Goal: Task Accomplishment & Management: Manage account settings

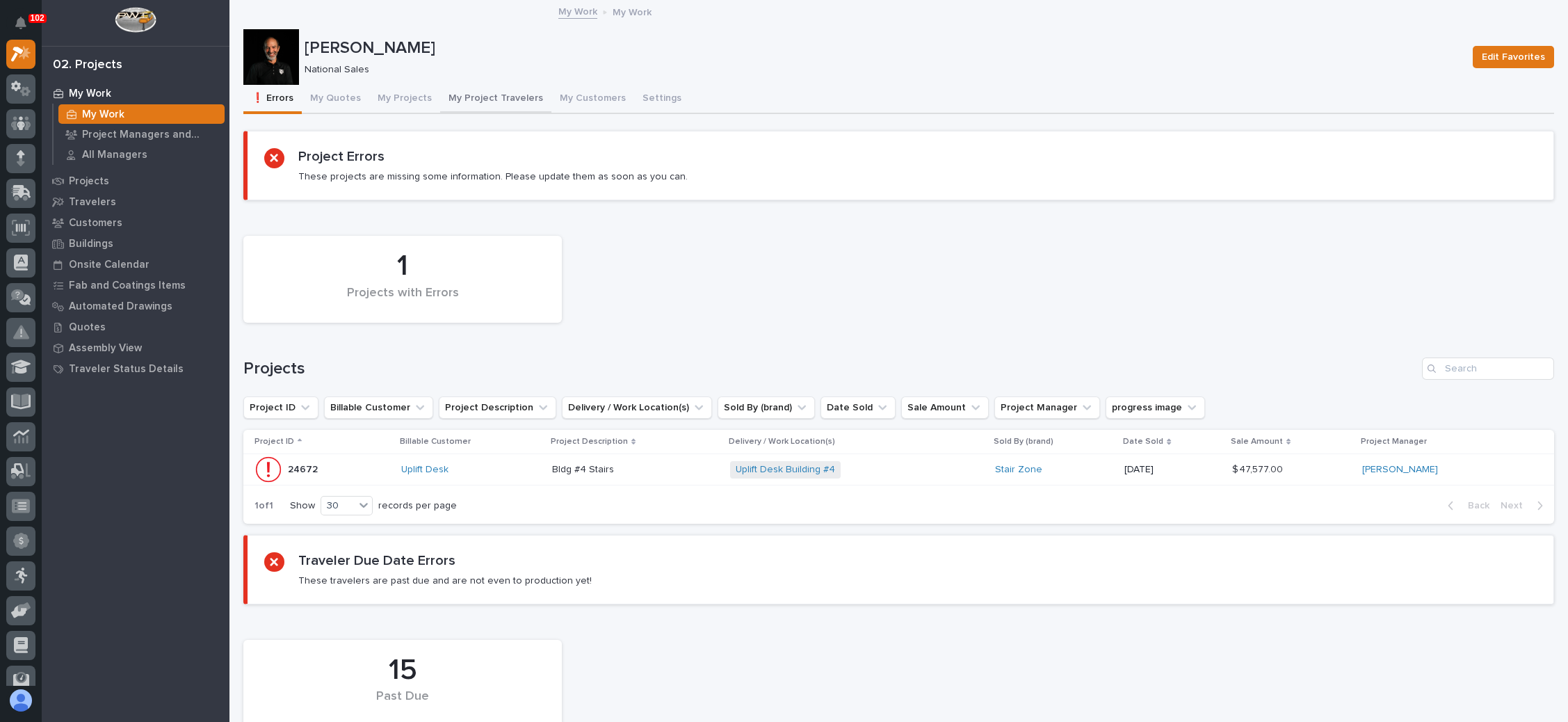
drag, startPoint x: 499, startPoint y: 93, endPoint x: 528, endPoint y: 112, distance: 34.7
click at [499, 92] on button "My Project Travelers" at bounding box center [496, 99] width 112 height 29
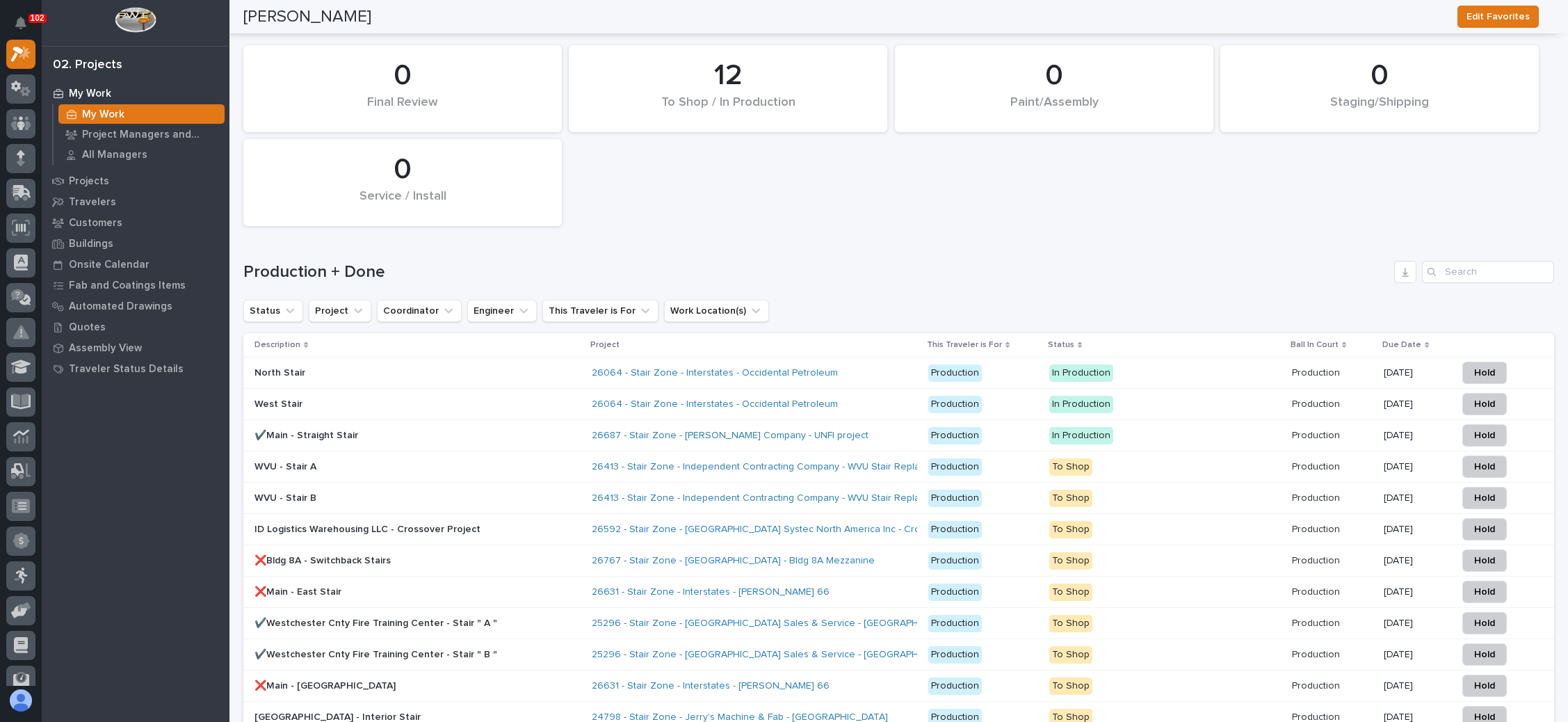
scroll to position [2198, 0]
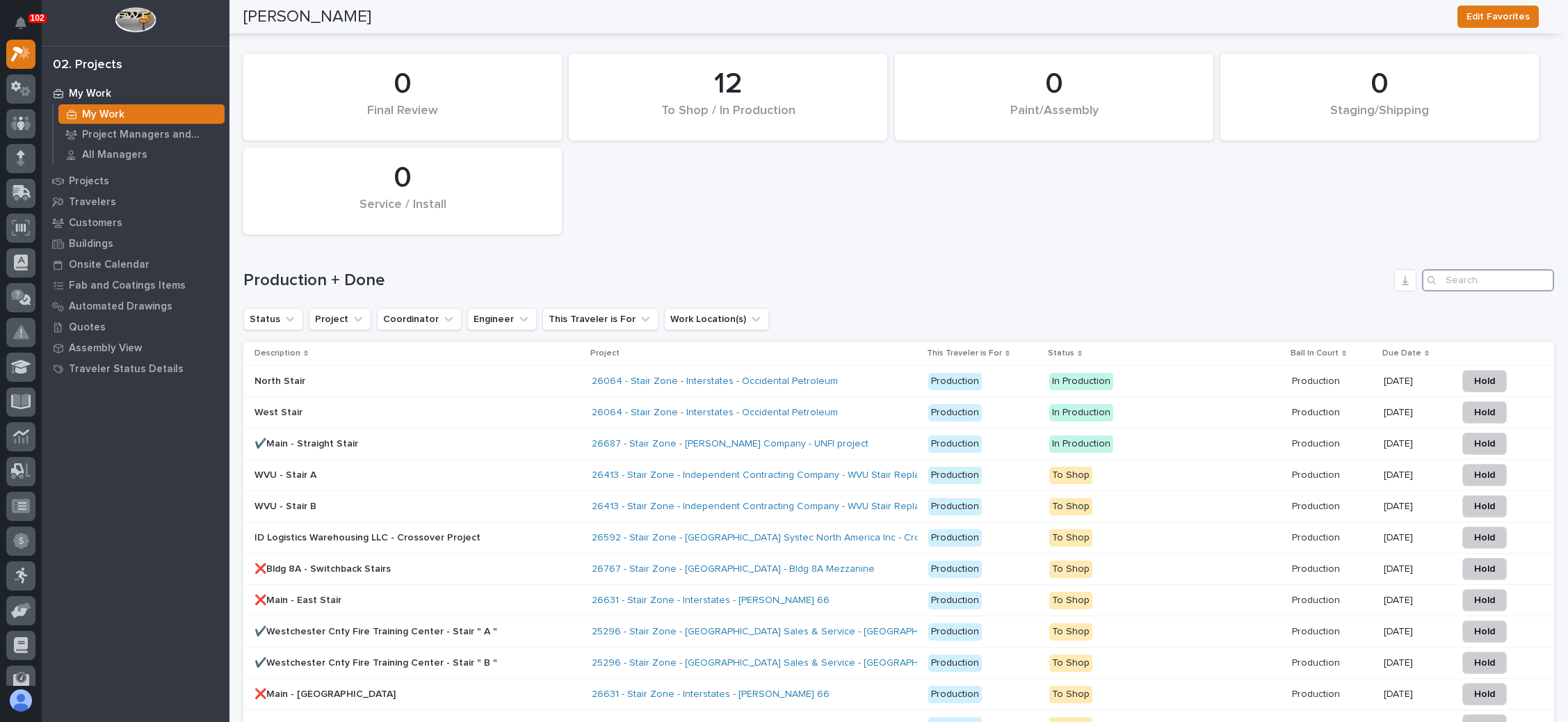
click at [1481, 269] on input "Search" at bounding box center [1488, 280] width 132 height 22
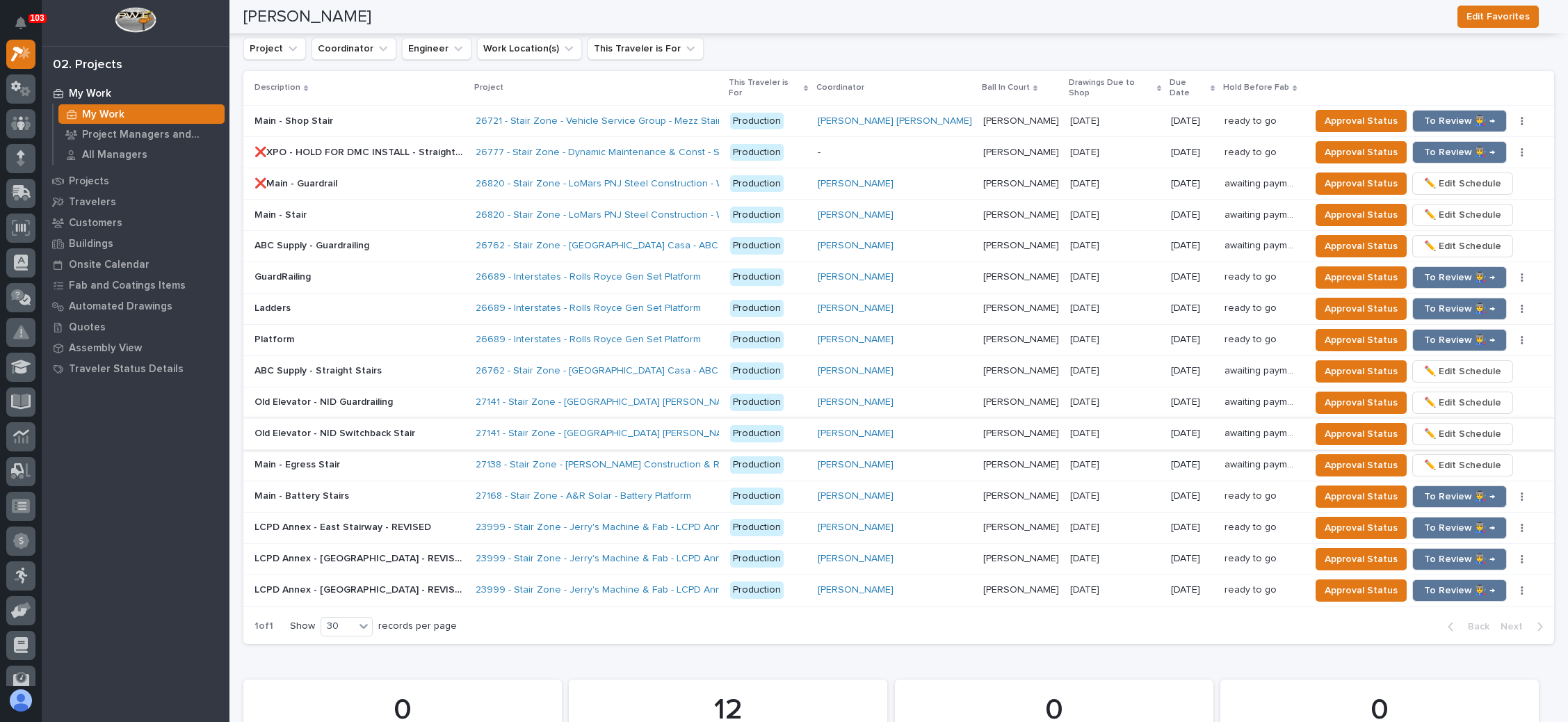
scroll to position [1468, 0]
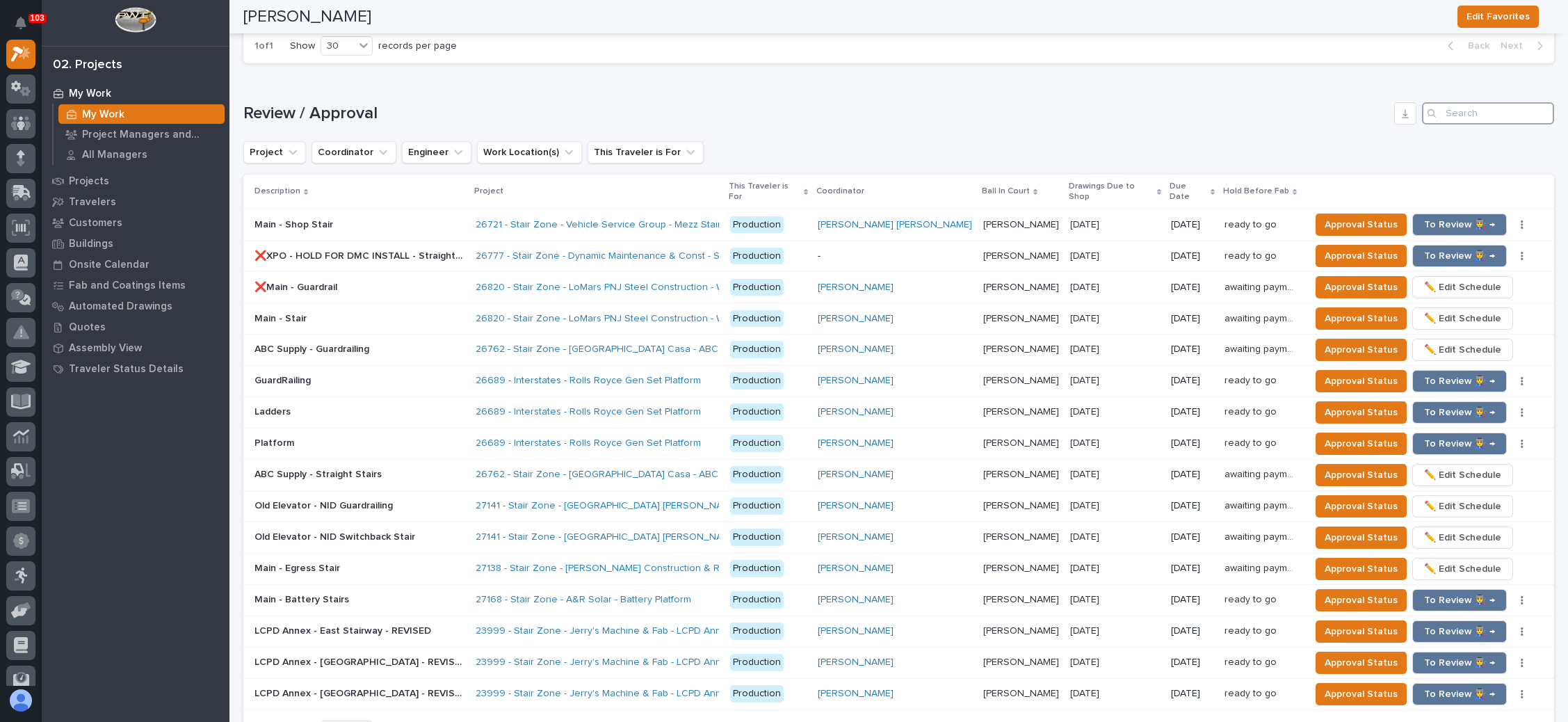
click at [1445, 107] on input "Search" at bounding box center [1488, 113] width 132 height 22
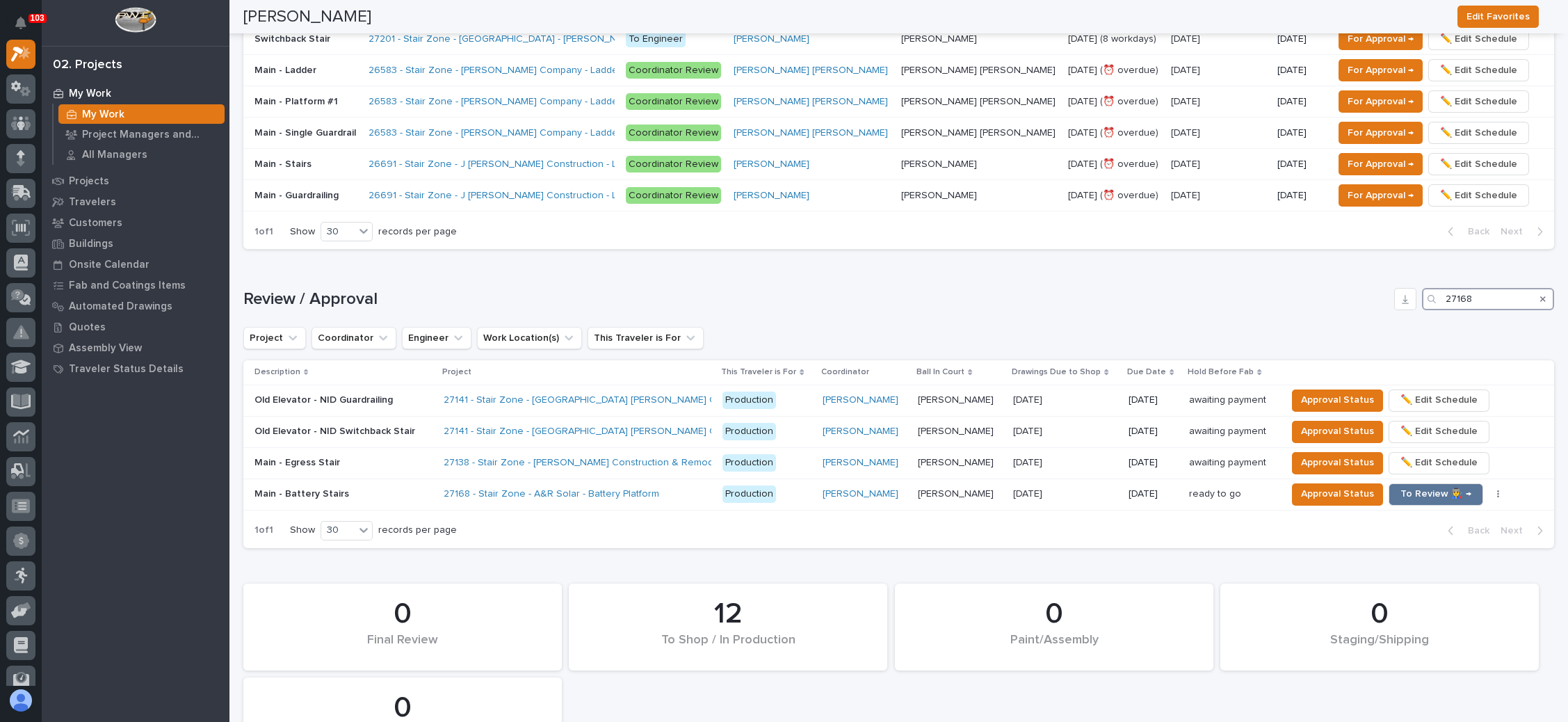
scroll to position [1236, 0]
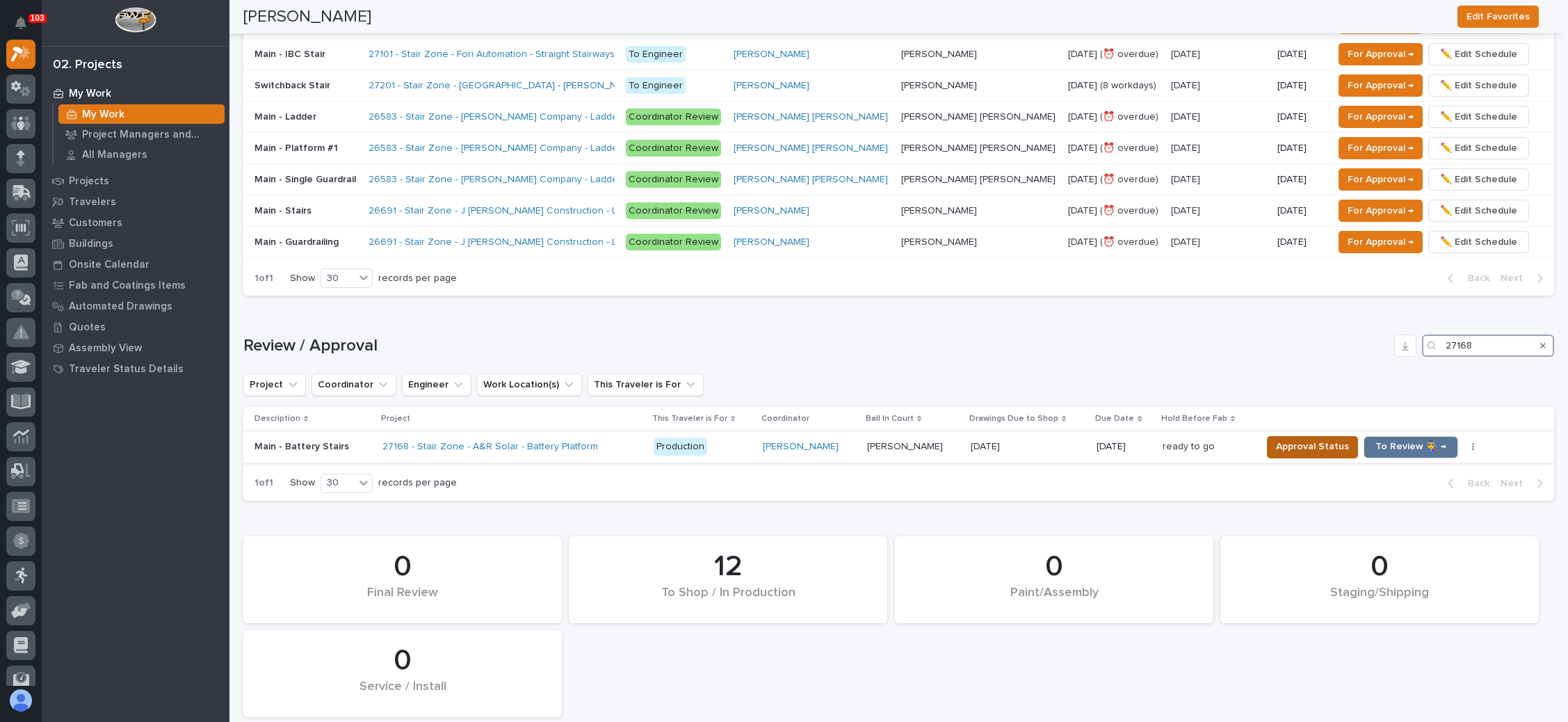
type input "27168"
click at [1291, 438] on span "Approval Status" at bounding box center [1313, 446] width 73 height 17
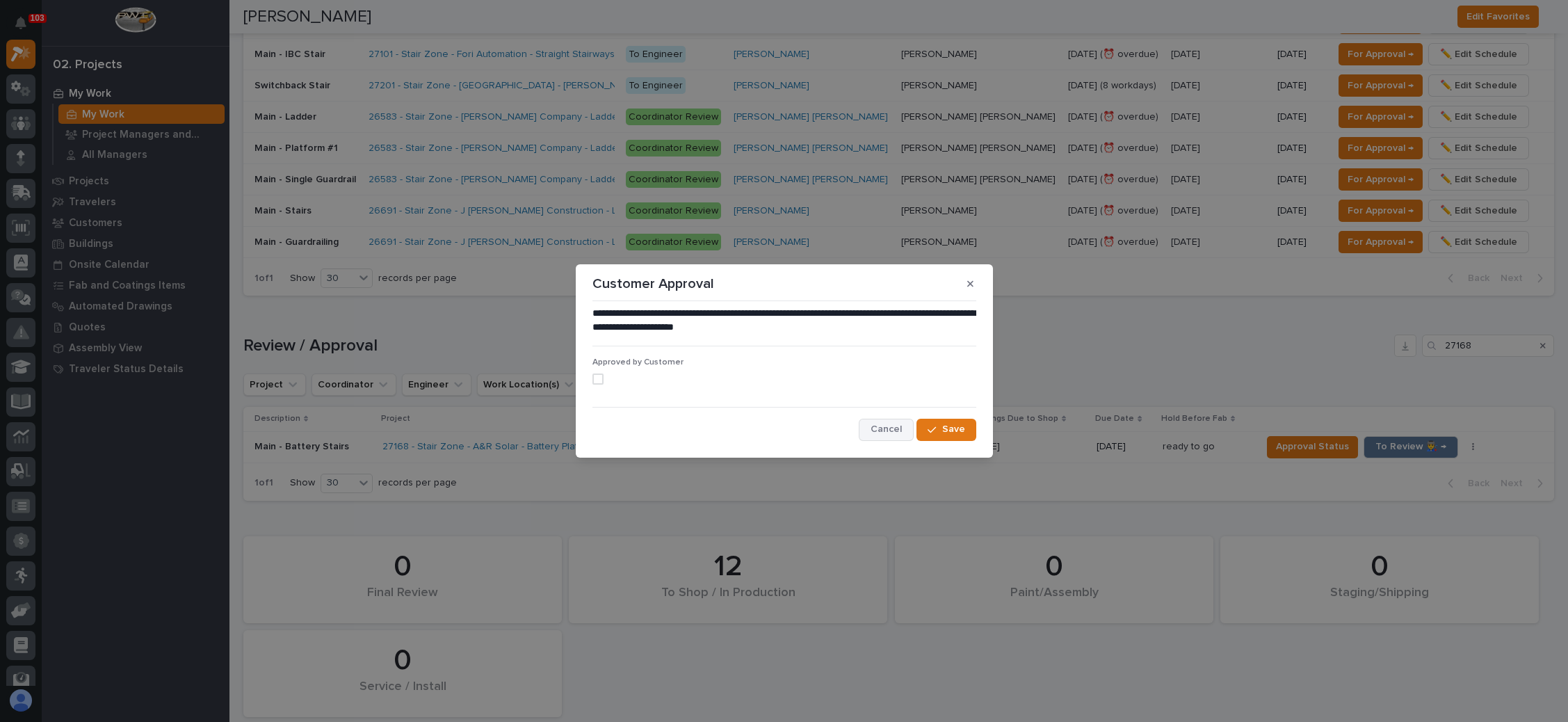
click at [890, 427] on span "Cancel" at bounding box center [887, 428] width 31 height 12
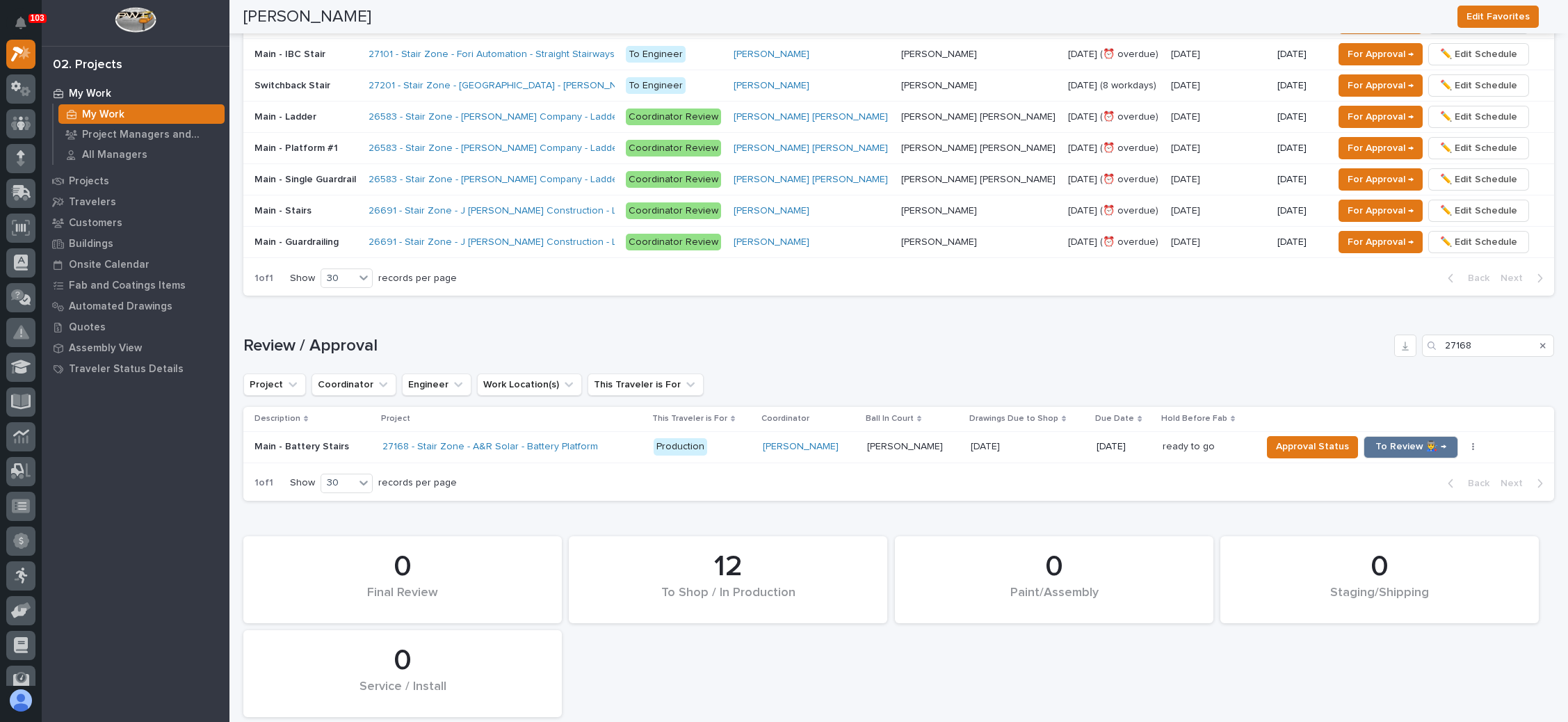
click at [971, 438] on p "09/29/2025" at bounding box center [987, 445] width 32 height 15
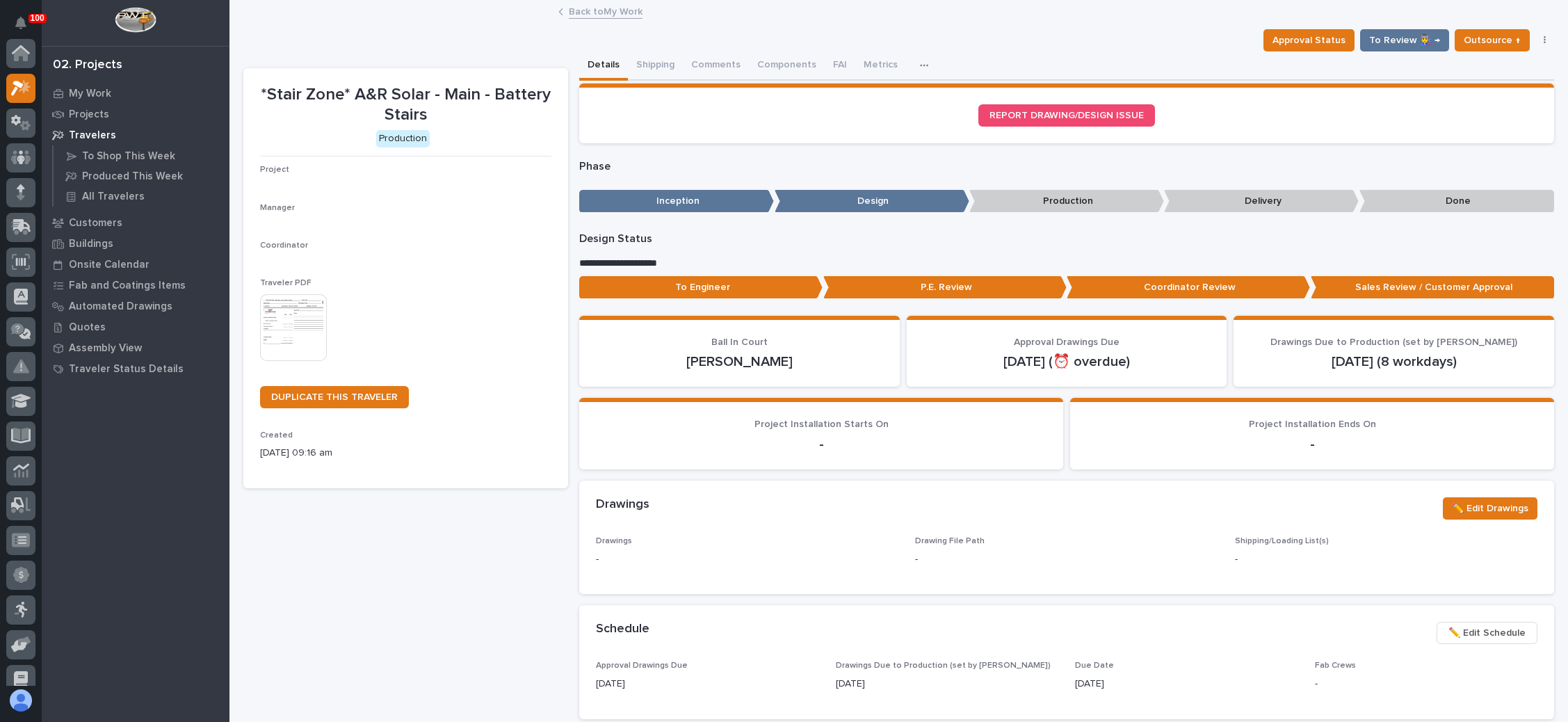
scroll to position [34, 0]
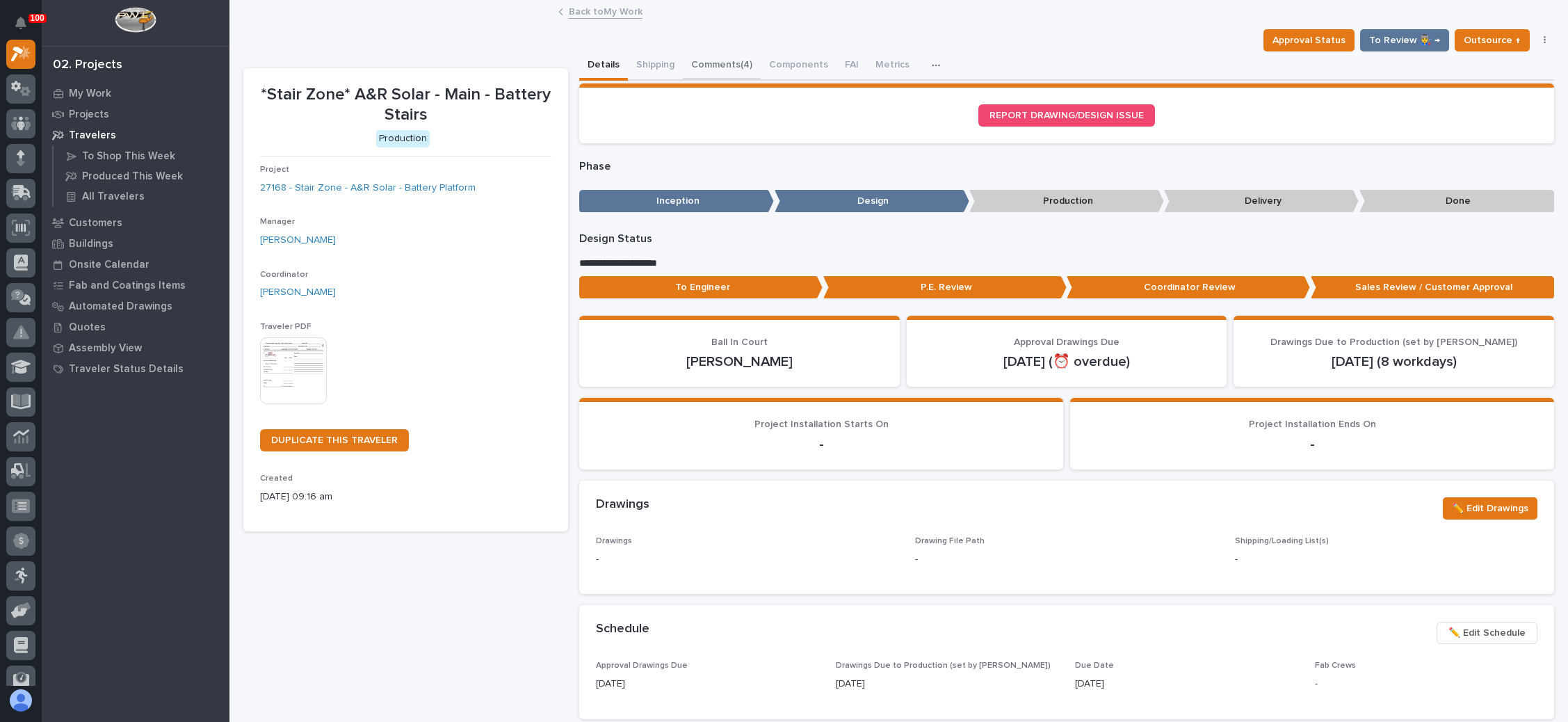
click at [733, 58] on button "Comments (4)" at bounding box center [722, 66] width 78 height 29
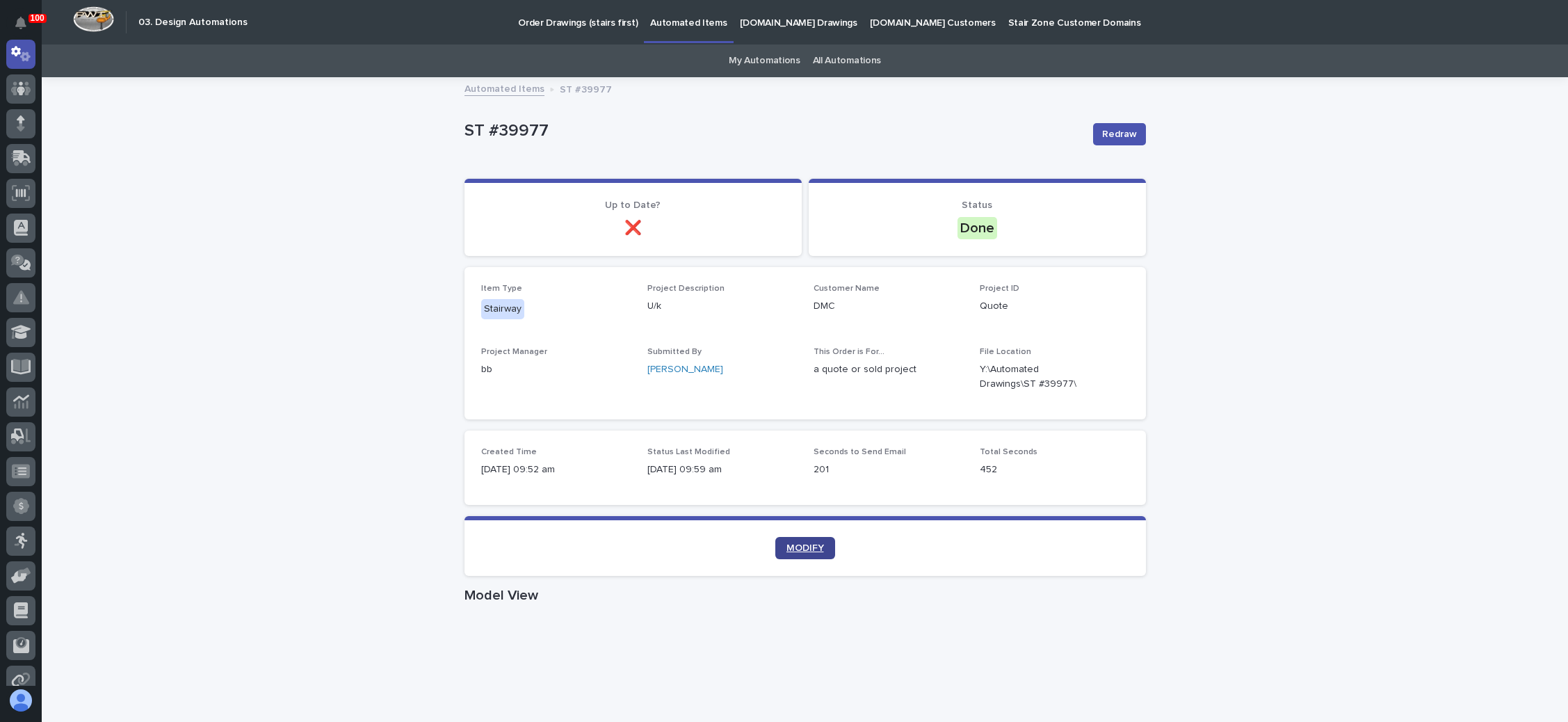
click at [794, 546] on span "MODIFY" at bounding box center [805, 548] width 37 height 10
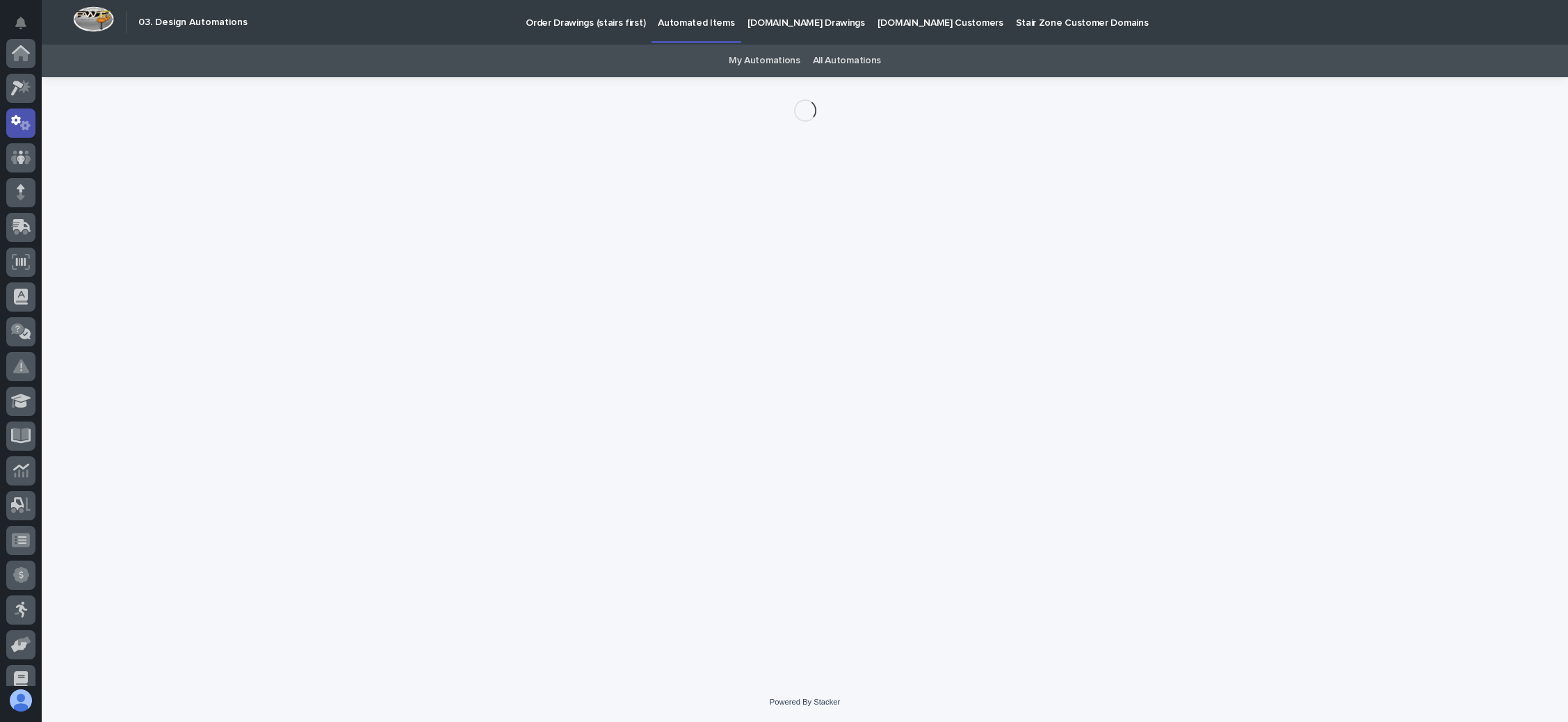
scroll to position [69, 0]
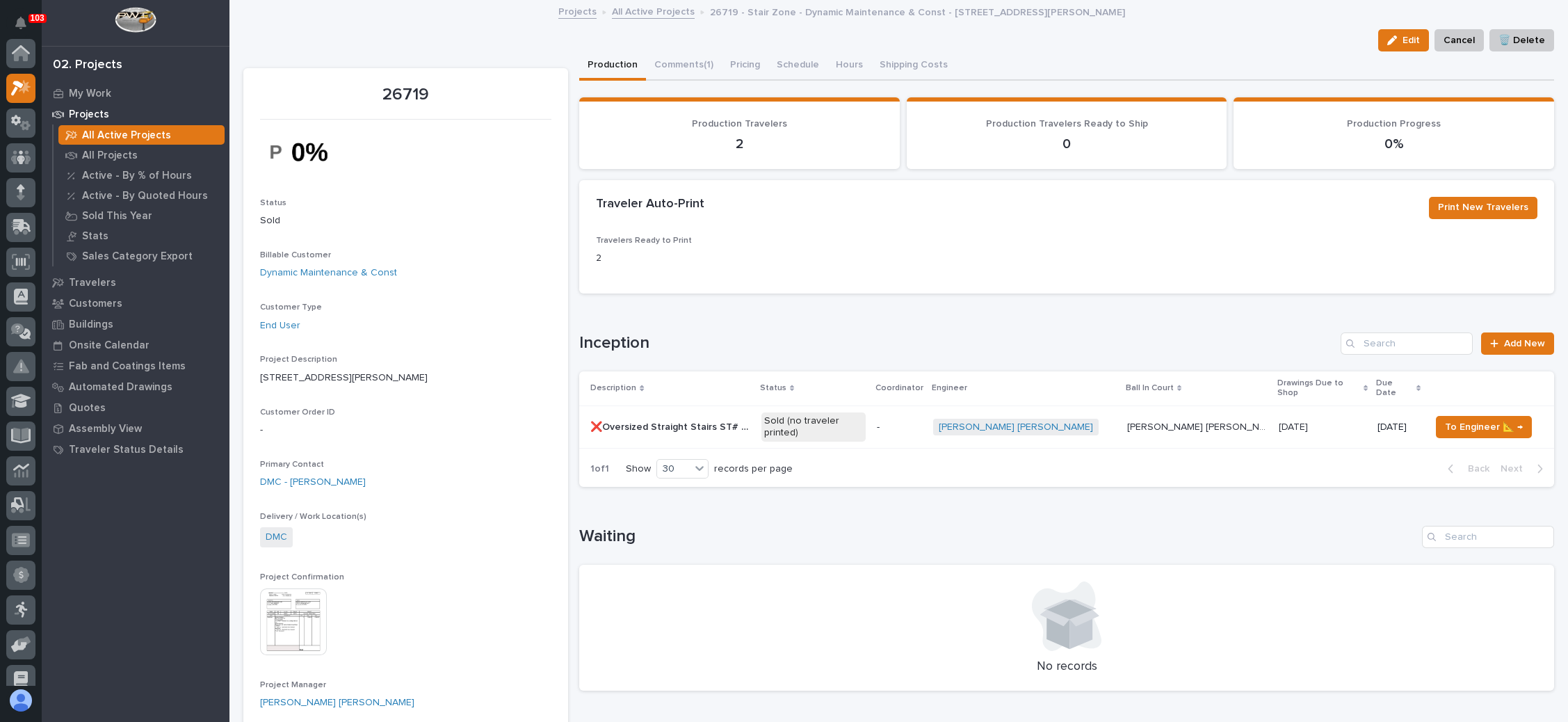
scroll to position [34, 0]
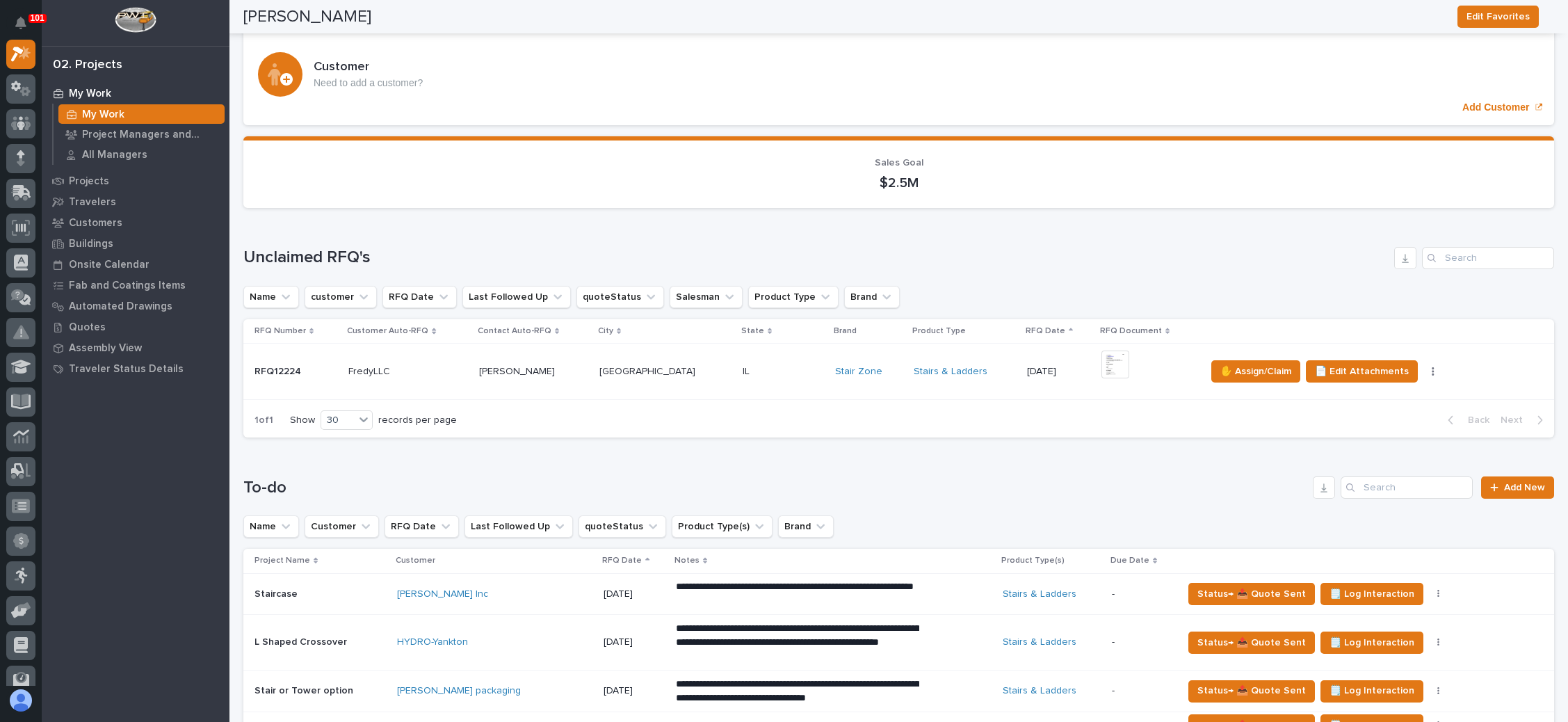
scroll to position [190, 0]
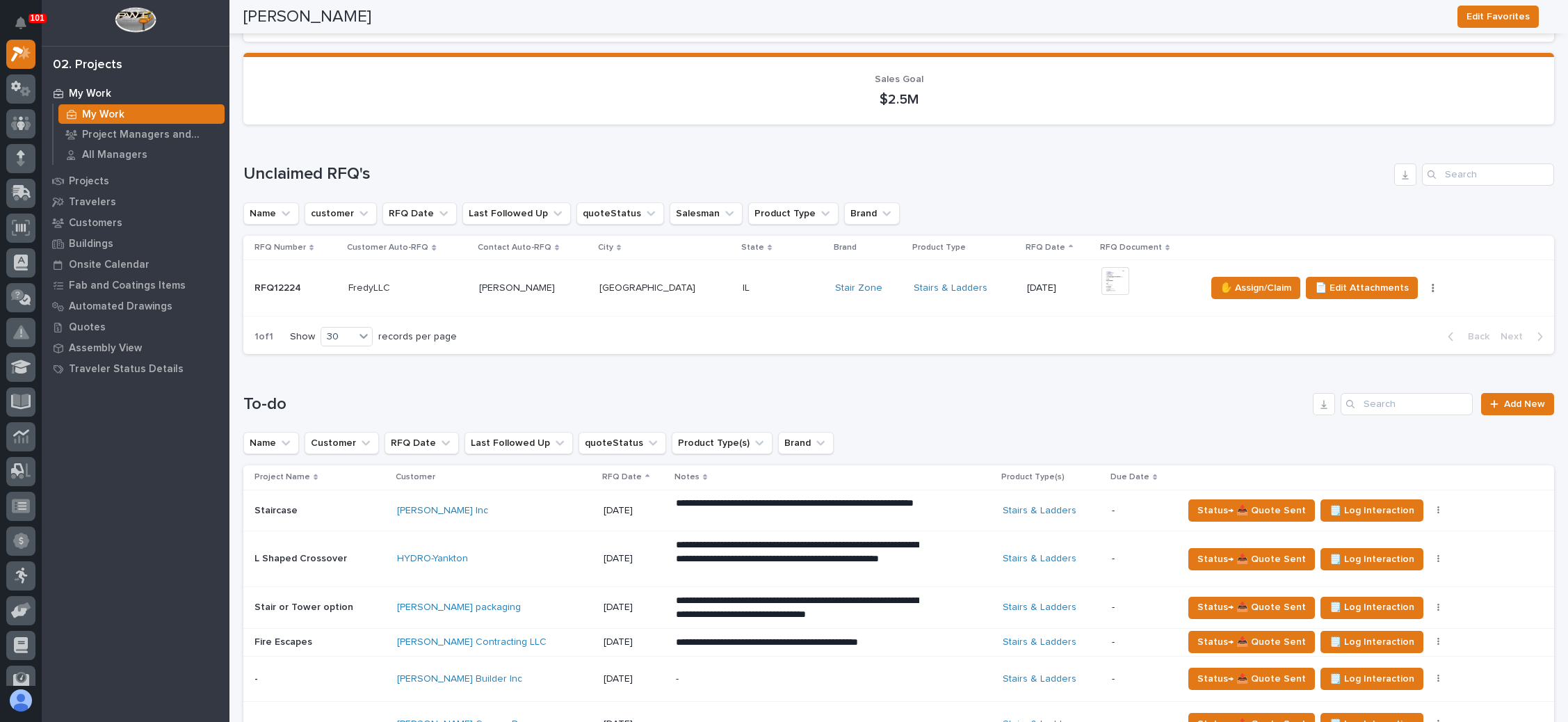
click at [751, 289] on p at bounding box center [783, 288] width 82 height 12
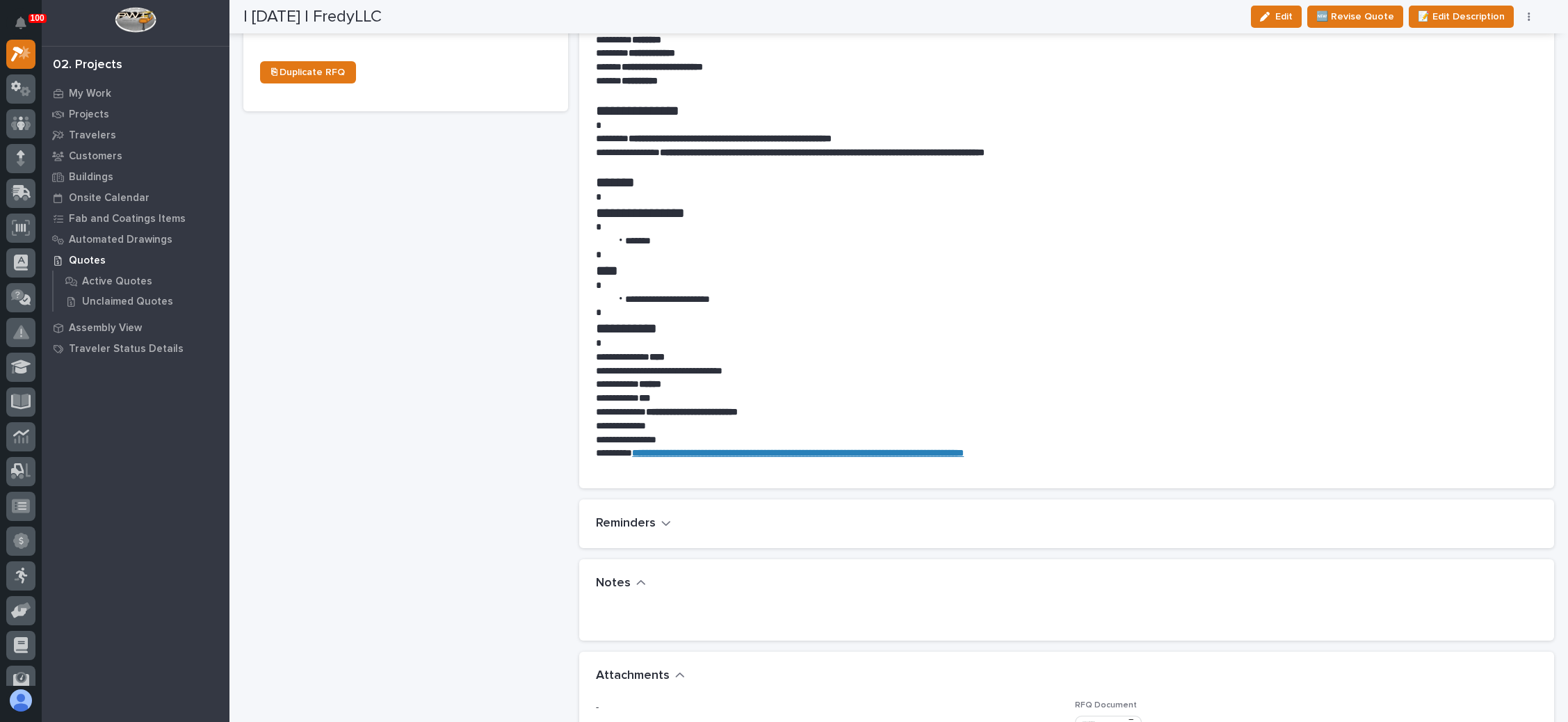
scroll to position [834, 0]
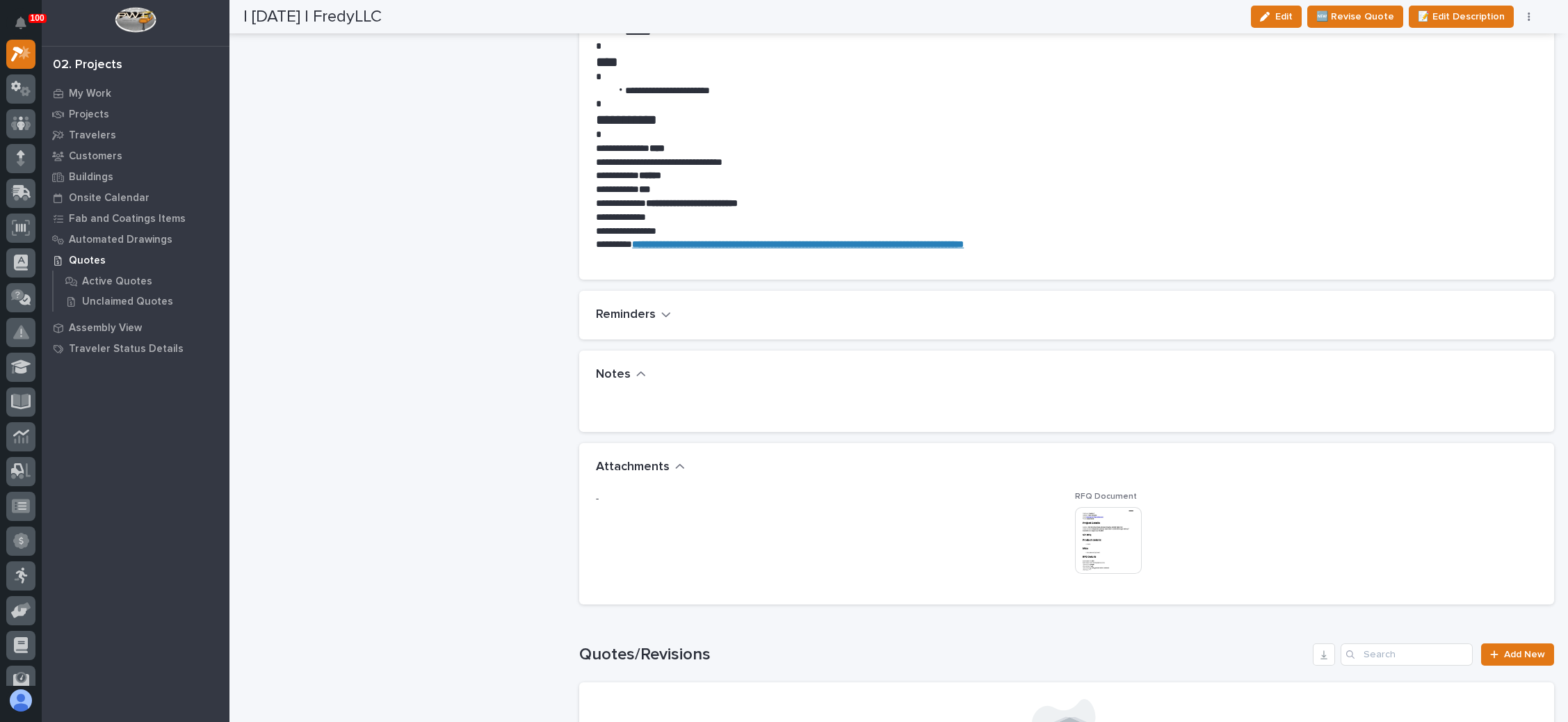
click at [1119, 541] on img at bounding box center [1109, 540] width 67 height 67
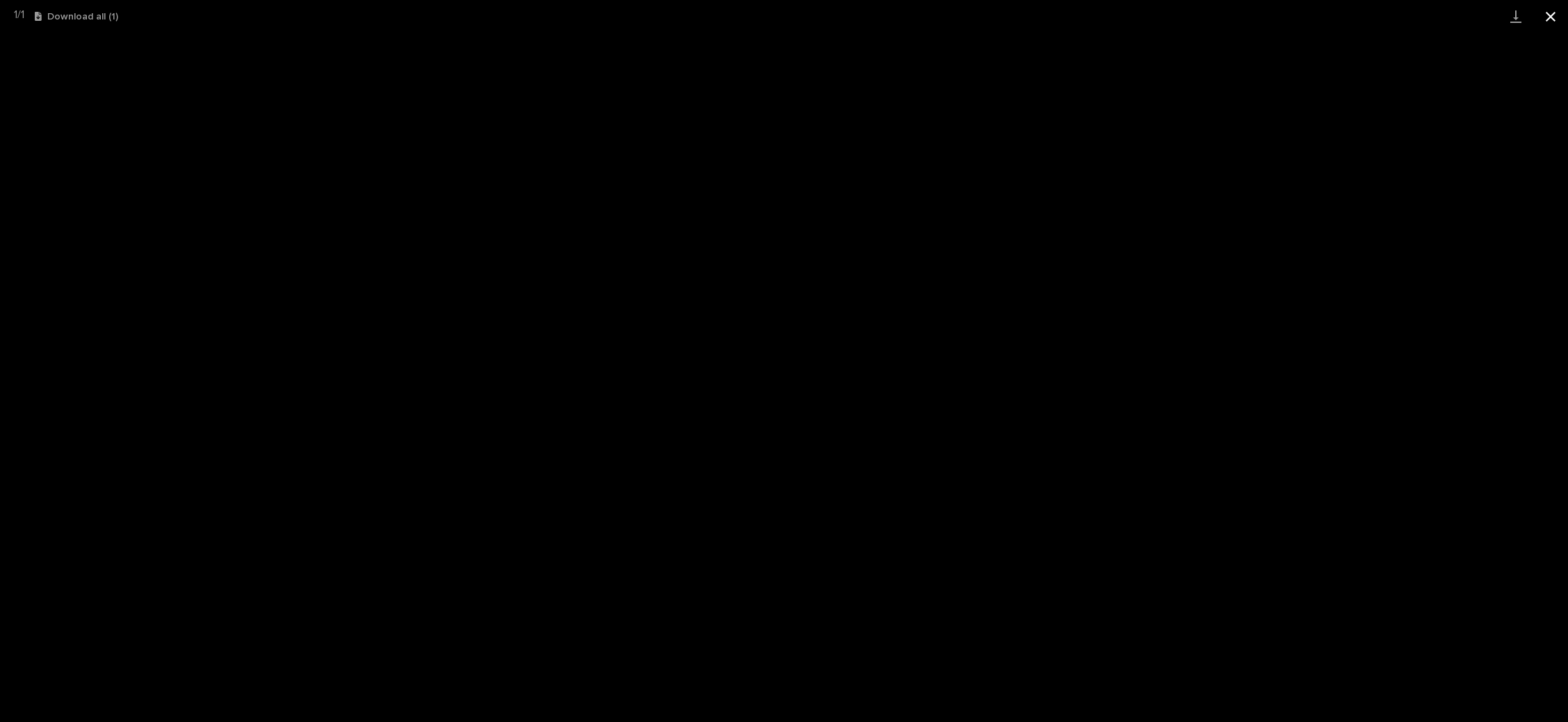
click at [1550, 20] on button "Close gallery" at bounding box center [1551, 16] width 35 height 33
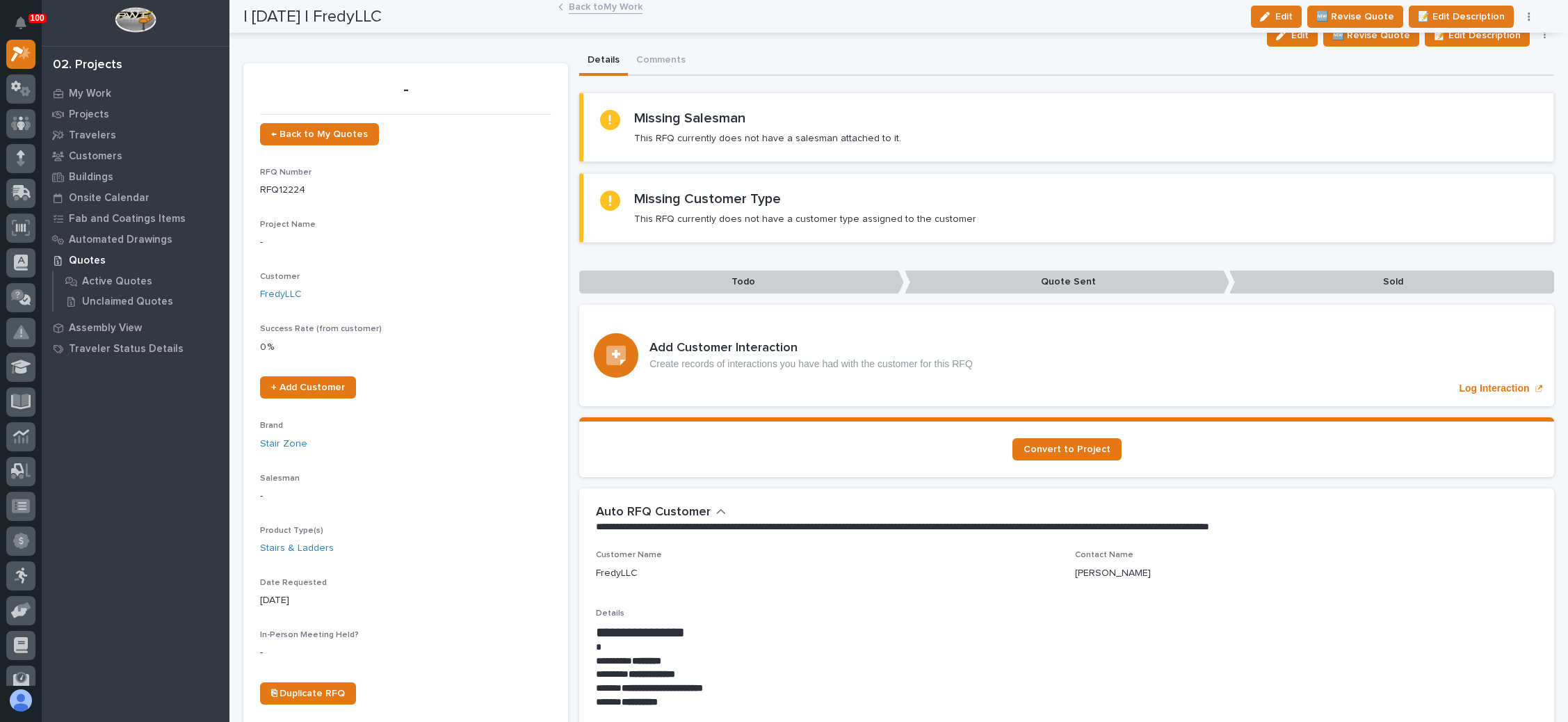
scroll to position [0, 0]
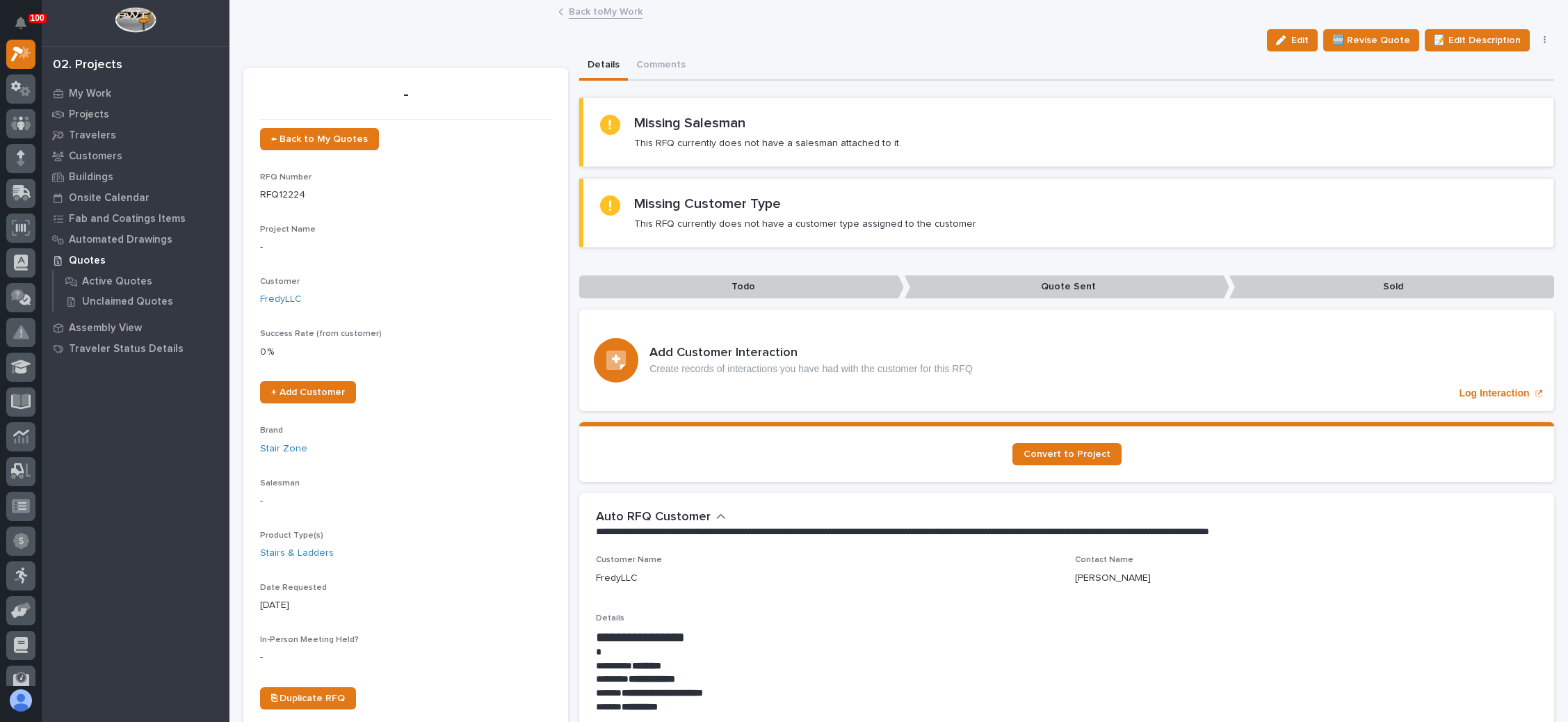
click at [1544, 39] on icon "button" at bounding box center [1545, 41] width 2 height 10
click at [1473, 111] on span "✋ Assign/Claim" at bounding box center [1467, 112] width 71 height 17
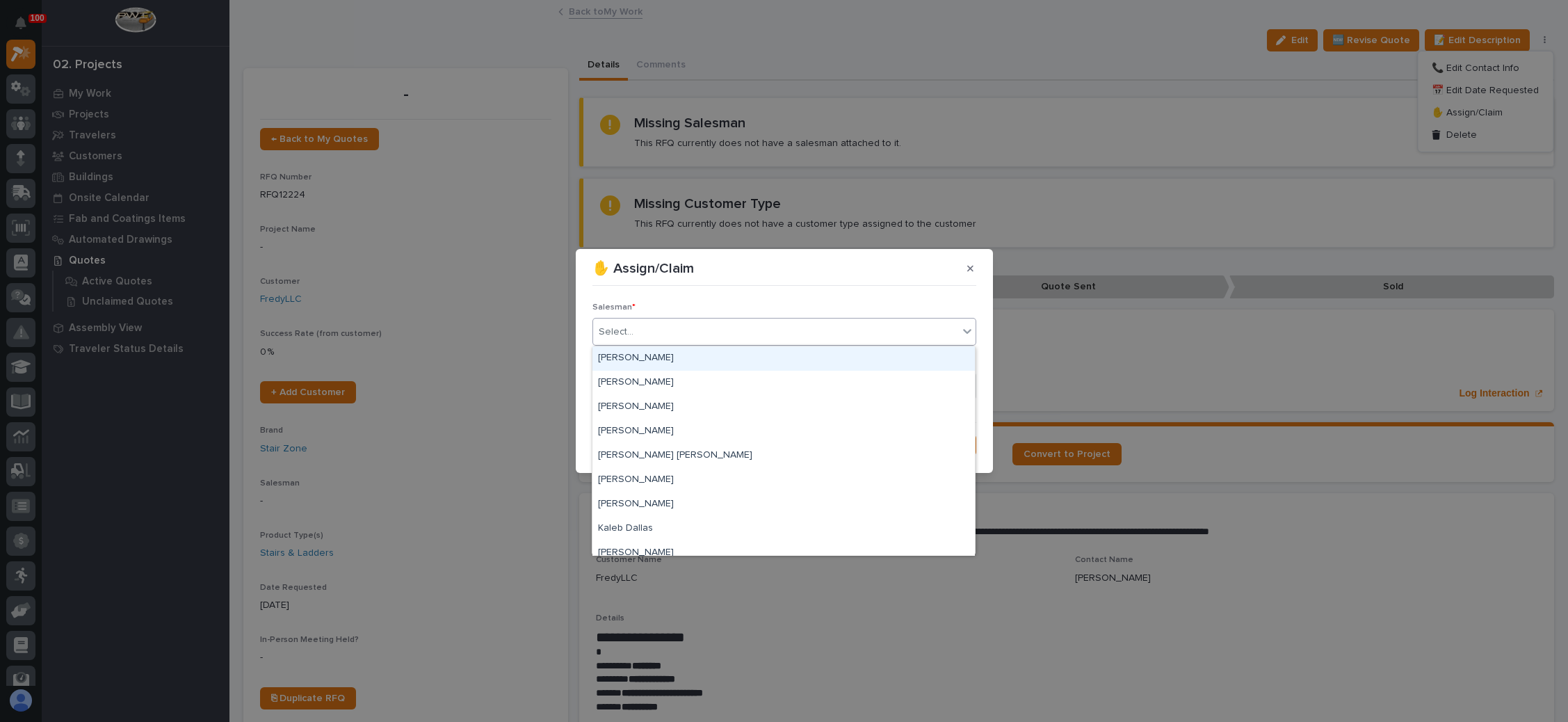
click at [733, 331] on div "Select..." at bounding box center [776, 332] width 366 height 23
click at [703, 374] on div "[PERSON_NAME]" at bounding box center [784, 383] width 383 height 24
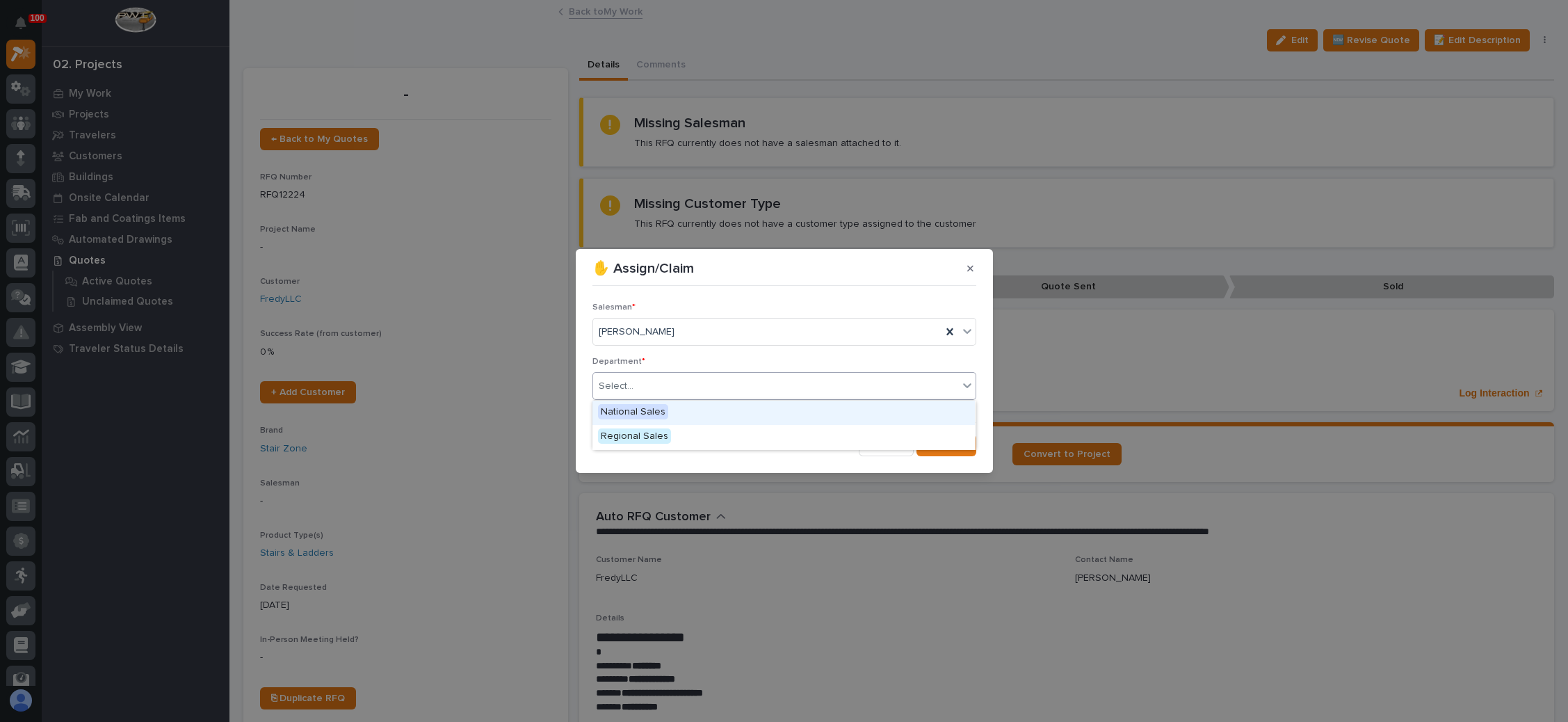
click at [703, 377] on div "Select..." at bounding box center [776, 386] width 366 height 23
click at [680, 408] on div "National Sales" at bounding box center [784, 413] width 383 height 24
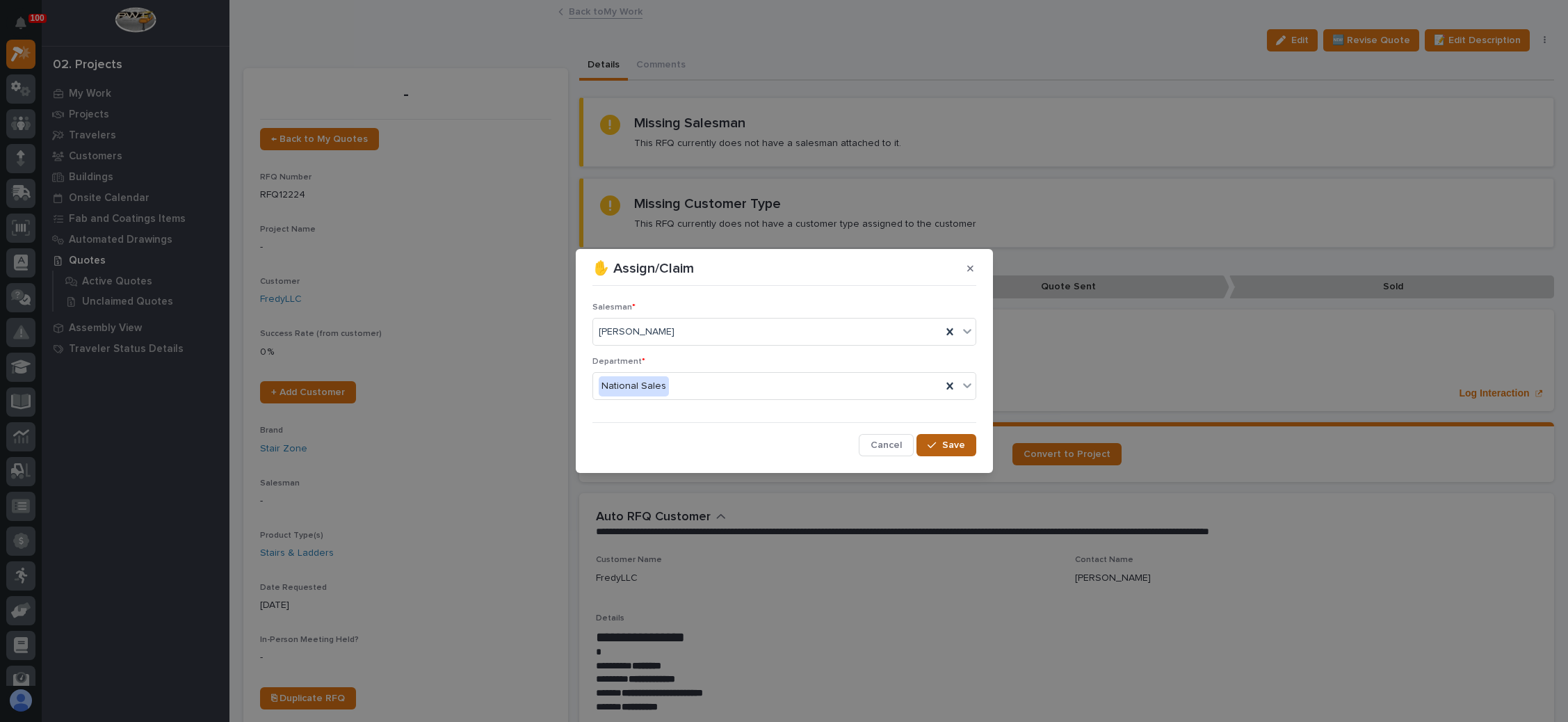
click at [934, 447] on icon "button" at bounding box center [932, 445] width 8 height 10
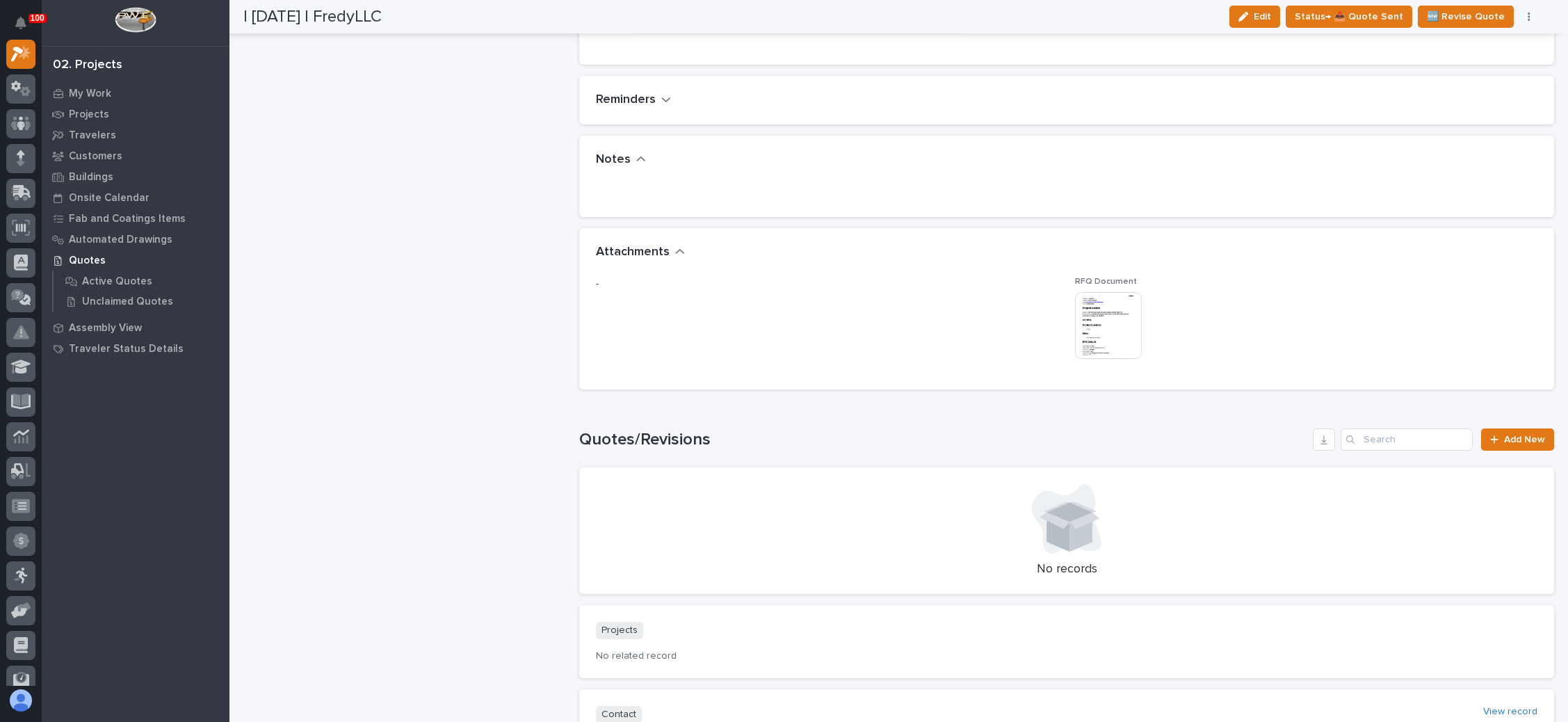
scroll to position [1043, 0]
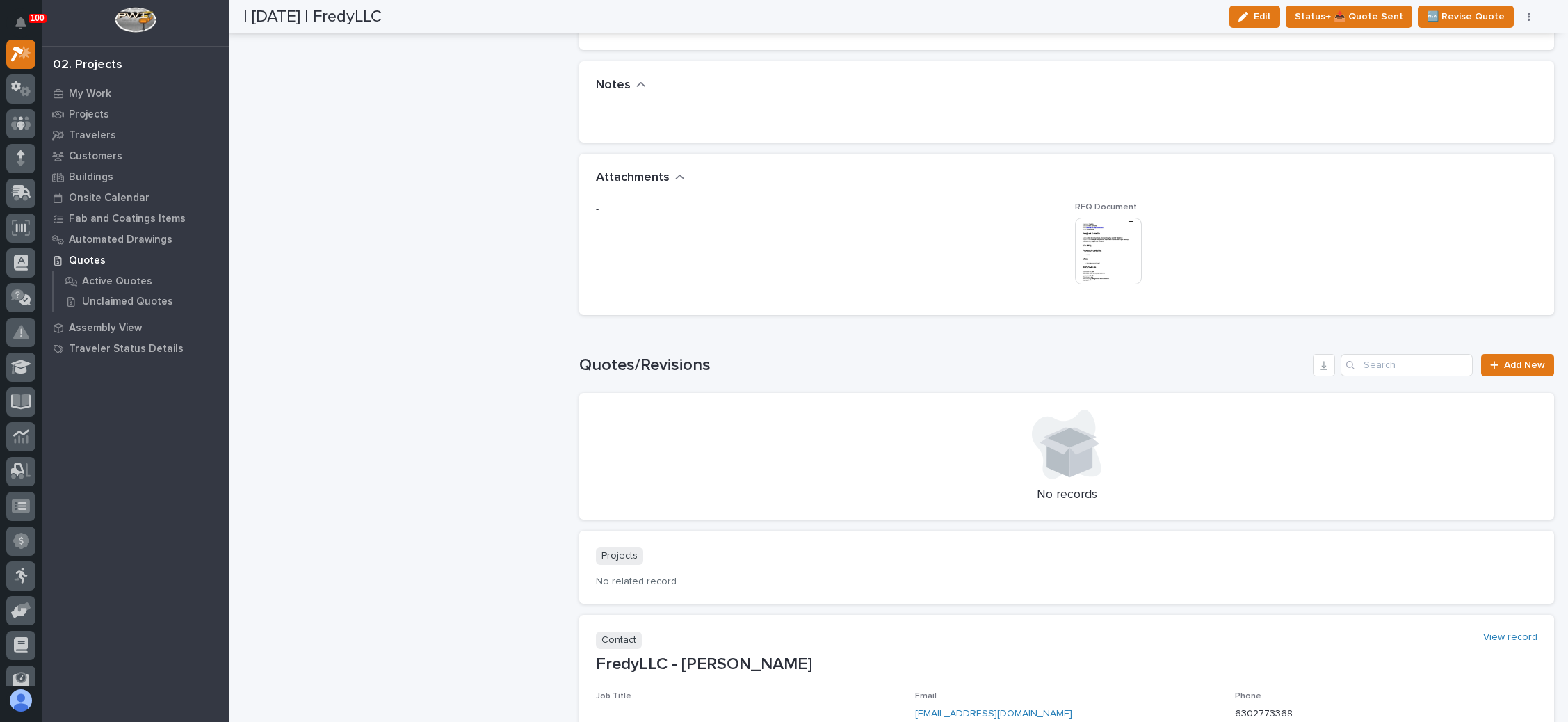
click at [1081, 260] on img at bounding box center [1109, 251] width 67 height 67
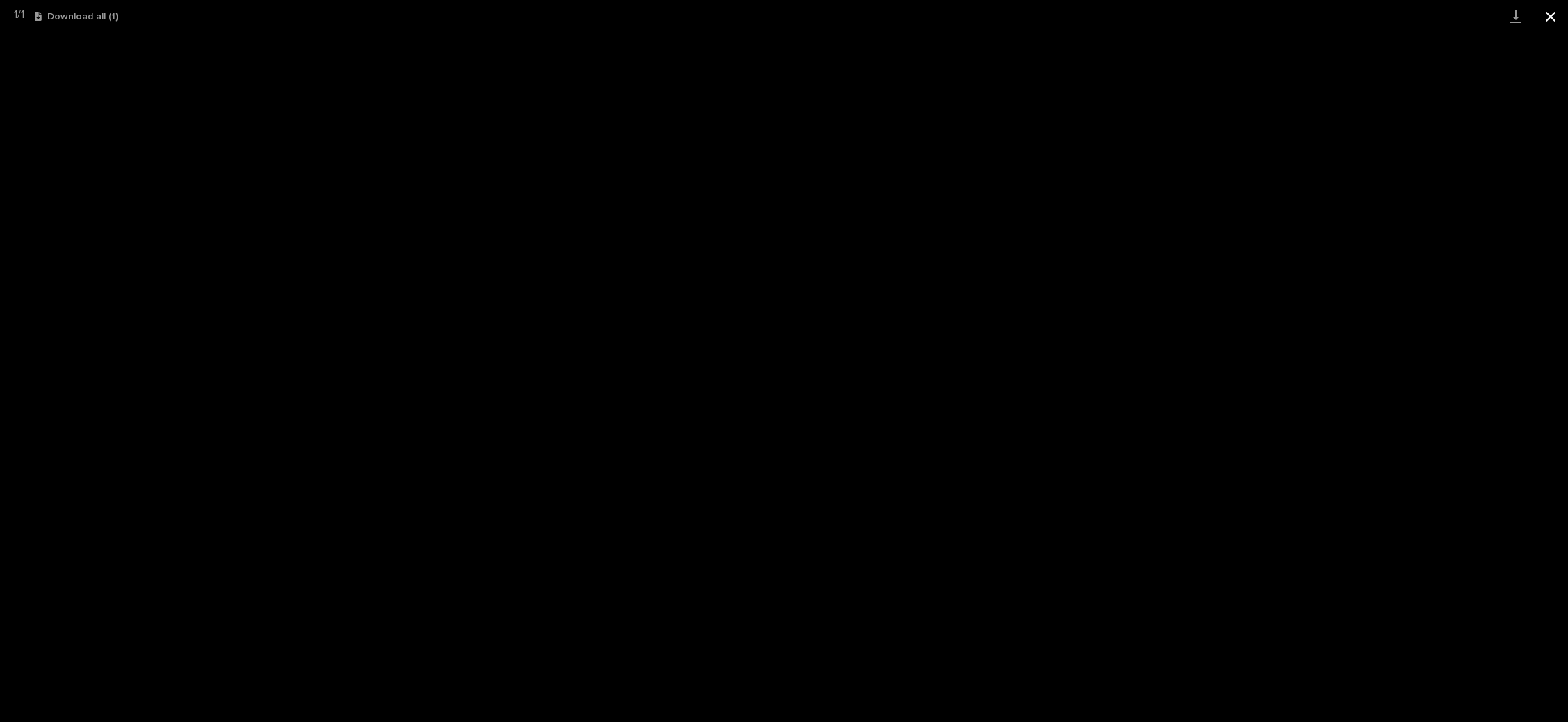
drag, startPoint x: 1550, startPoint y: 16, endPoint x: 1540, endPoint y: 16, distance: 10.0
click at [1551, 16] on button "Close gallery" at bounding box center [1551, 16] width 35 height 33
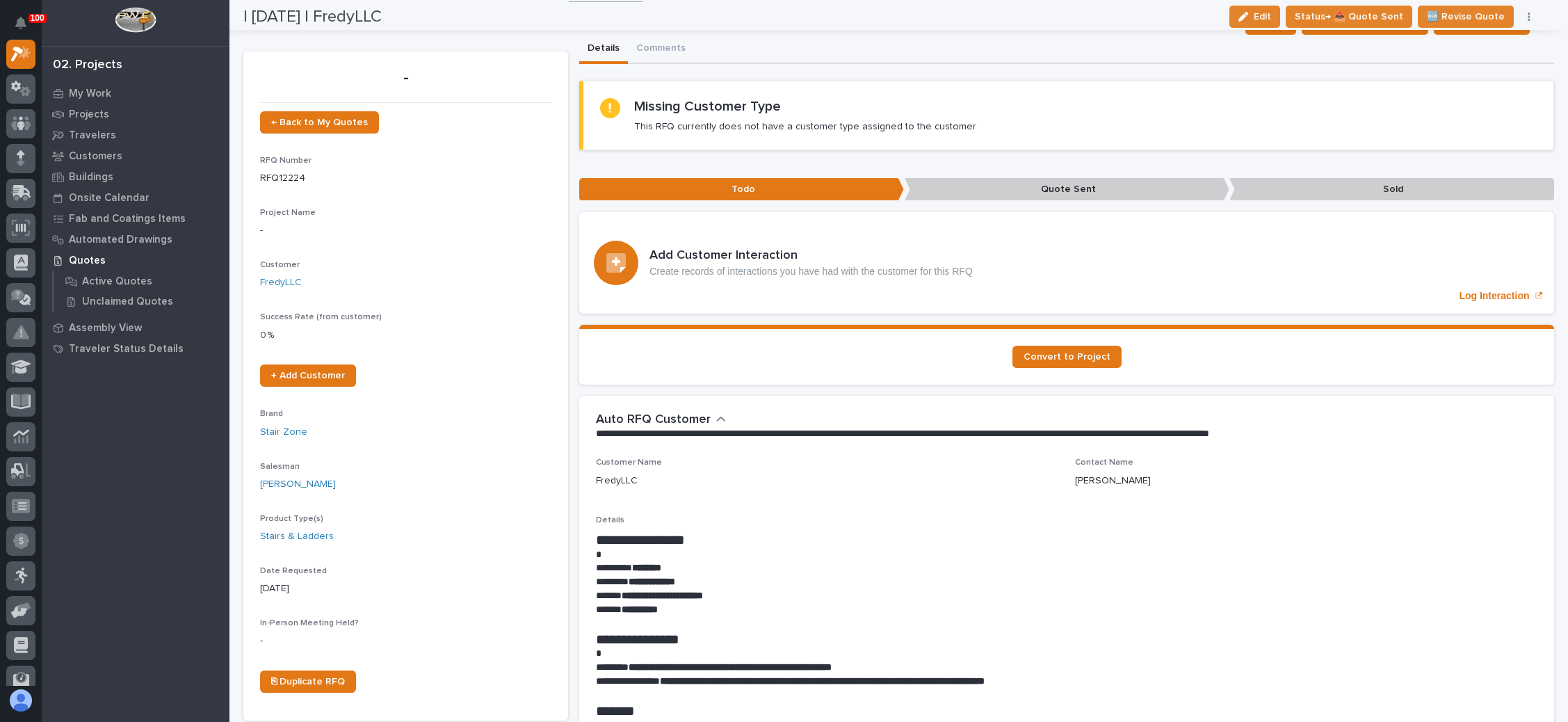
scroll to position [0, 0]
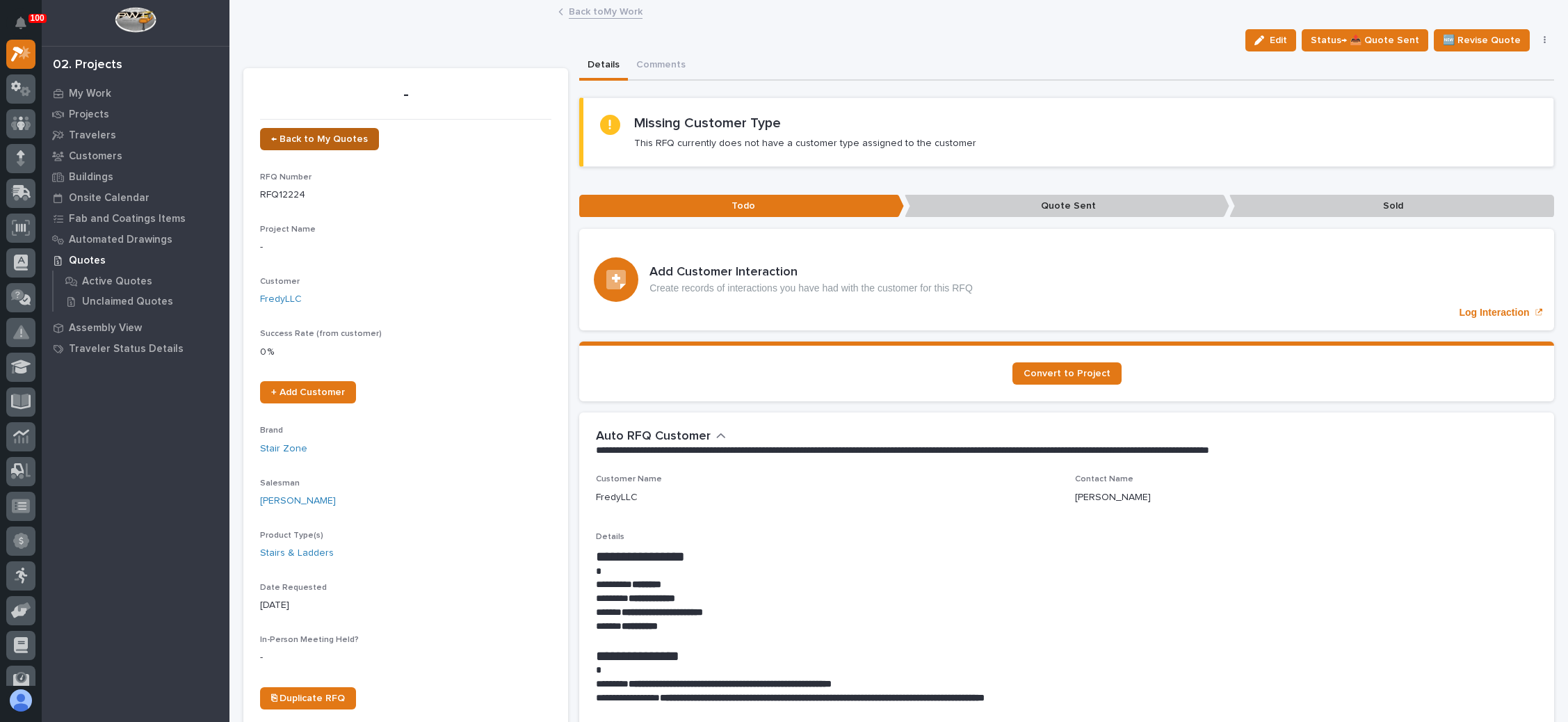
click at [330, 134] on span "← Back to My Quotes" at bounding box center [319, 139] width 97 height 10
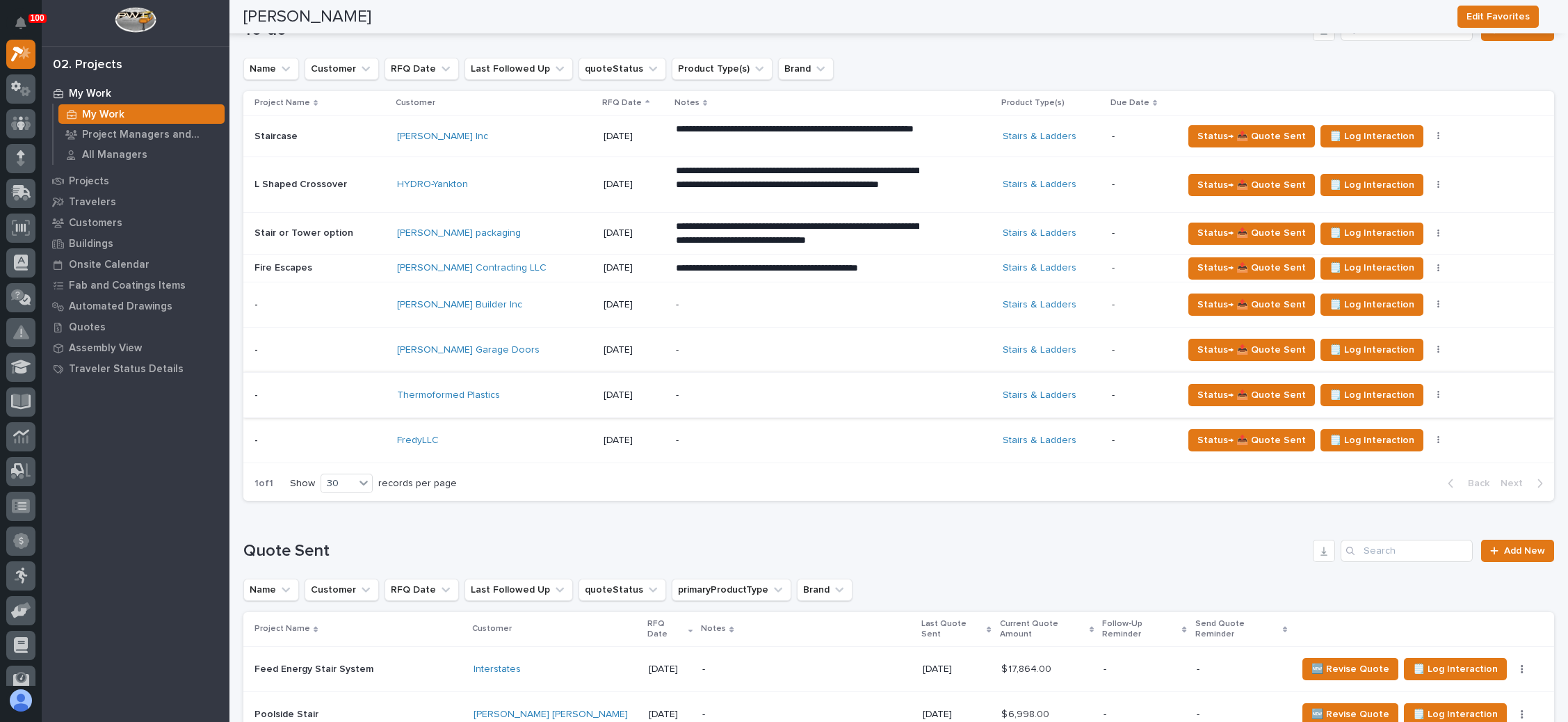
scroll to position [589, 0]
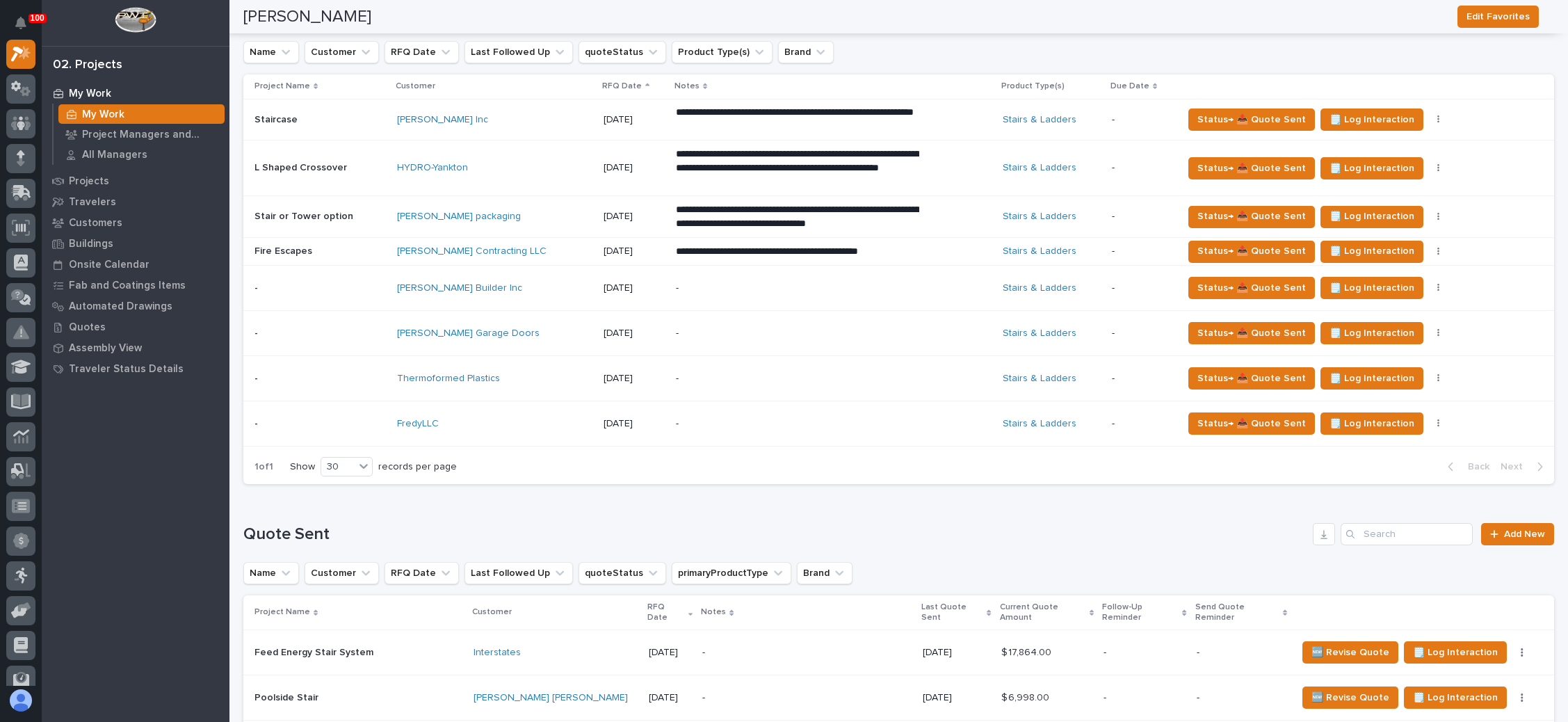
click at [766, 274] on div "-" at bounding box center [797, 288] width 243 height 31
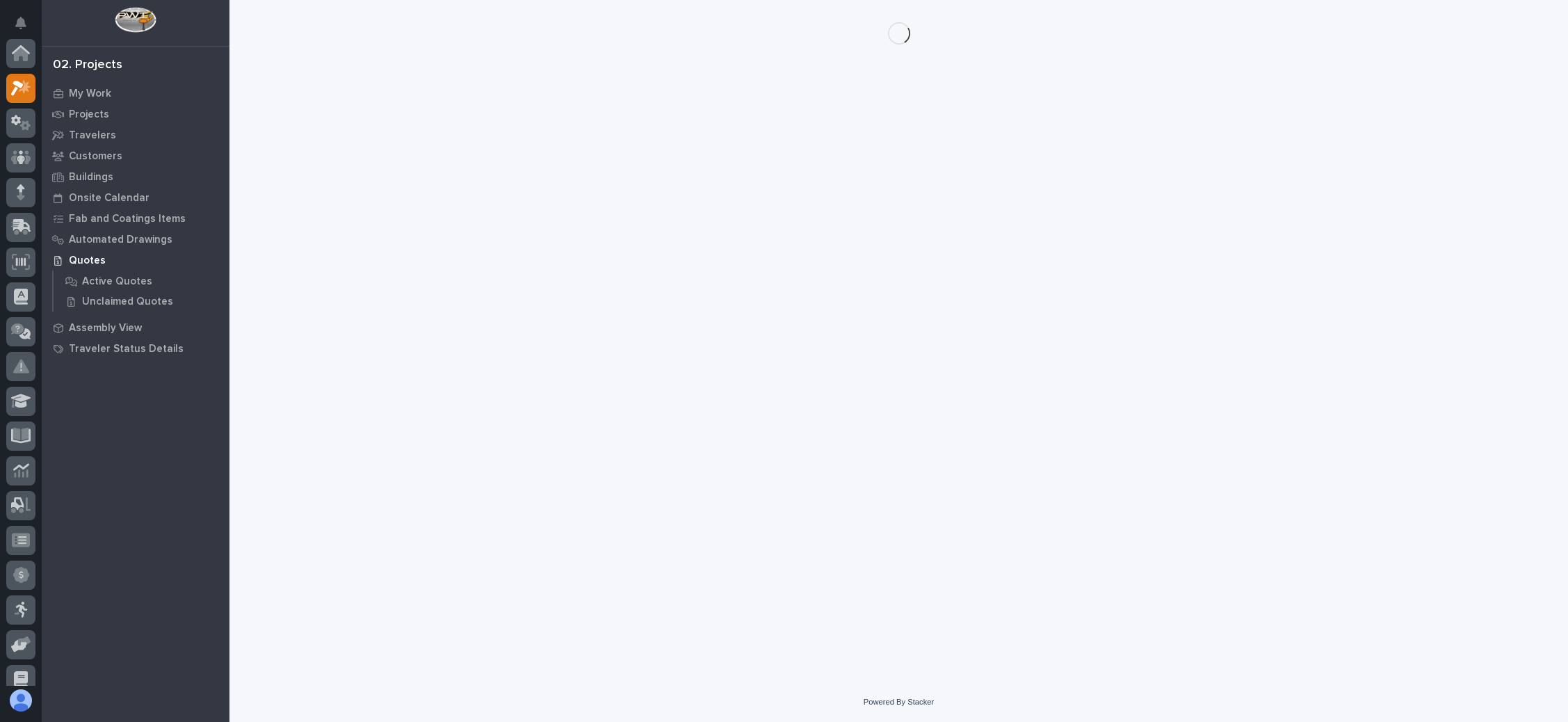
scroll to position [34, 0]
